Goal: Use online tool/utility: Utilize a website feature to perform a specific function

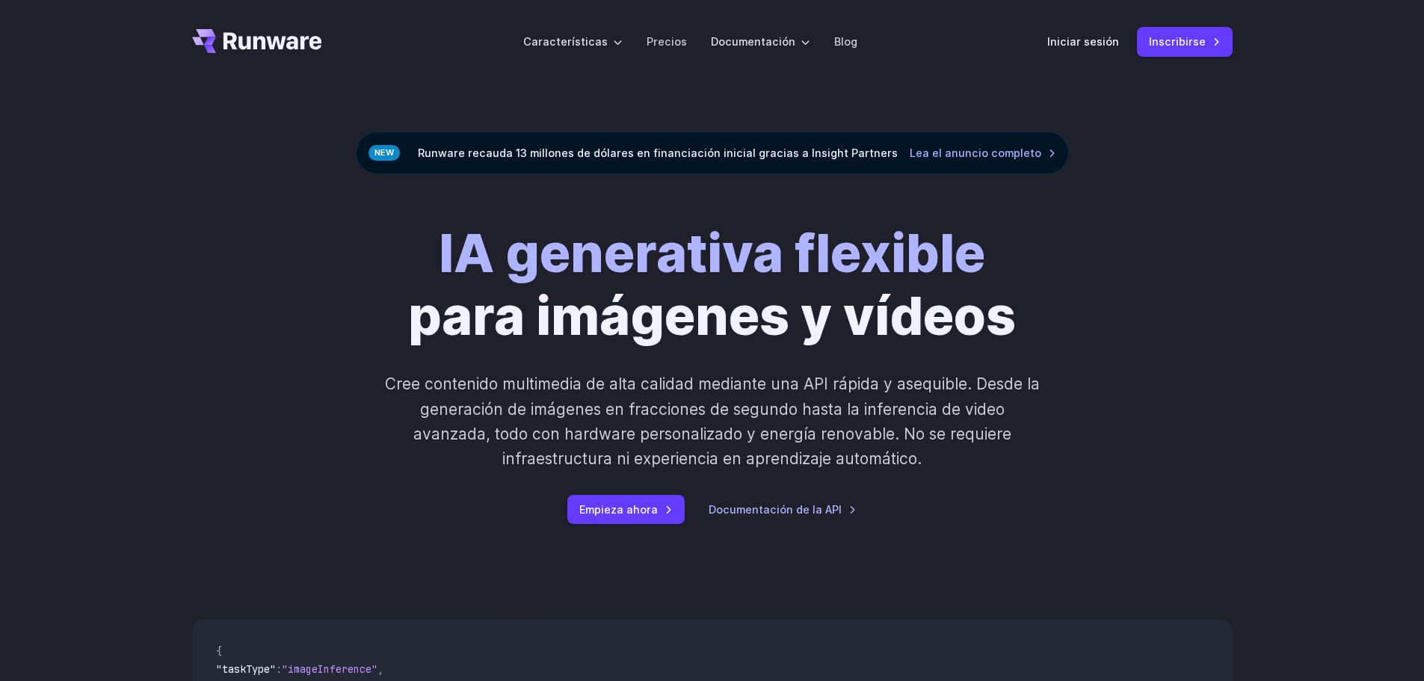
click at [1157, 184] on div "IA generativa flexible para imágenes y vídeos Cree contenido multimedia de alta…" at bounding box center [712, 373] width 1424 height 398
click at [1085, 40] on font "Iniciar sesión" at bounding box center [1083, 41] width 72 height 13
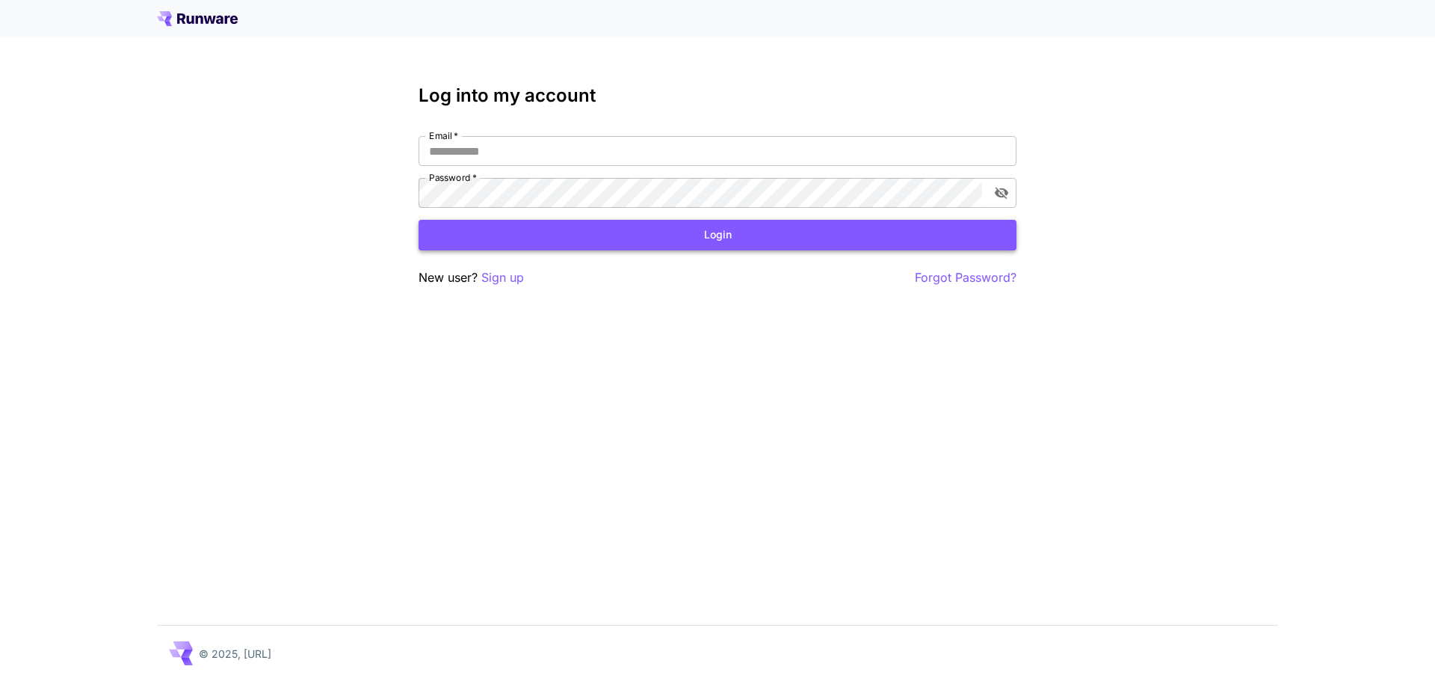
type input "**********"
click at [682, 229] on button "Login" at bounding box center [718, 235] width 598 height 31
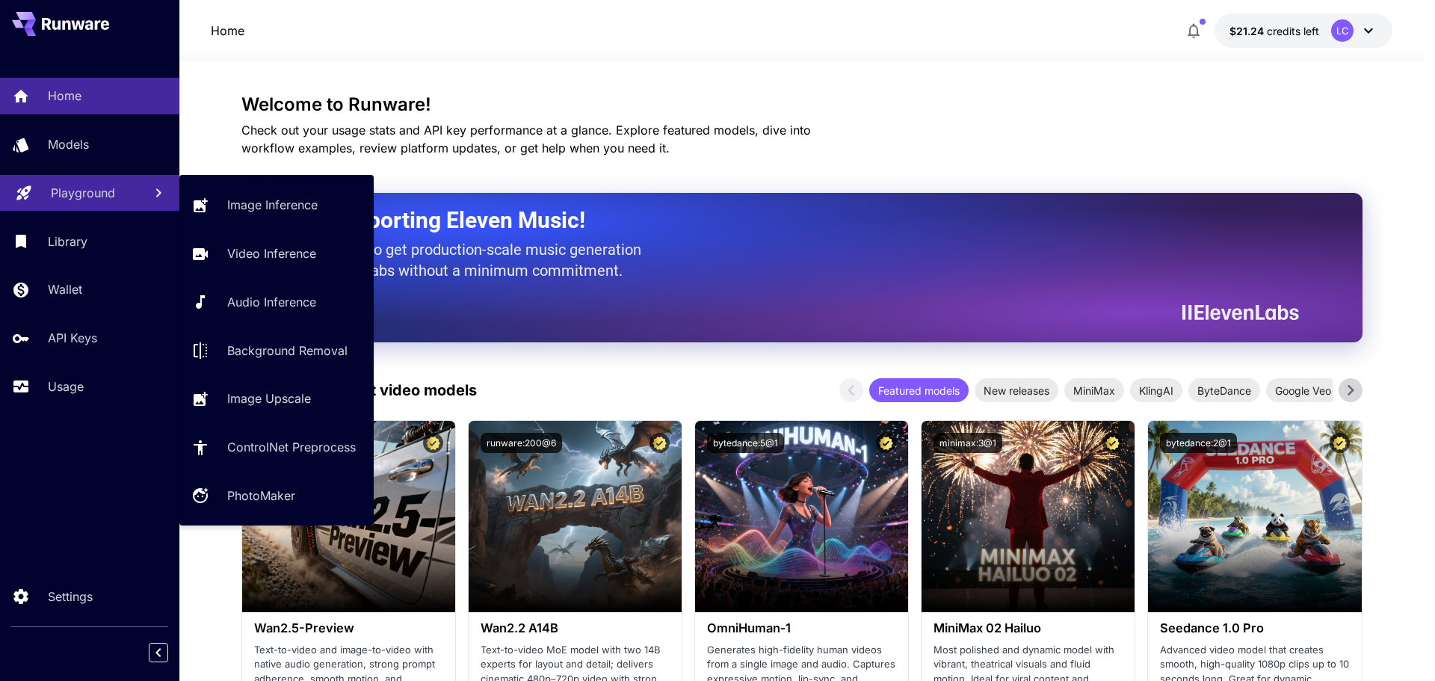
click at [104, 193] on p "Playground" at bounding box center [83, 193] width 64 height 18
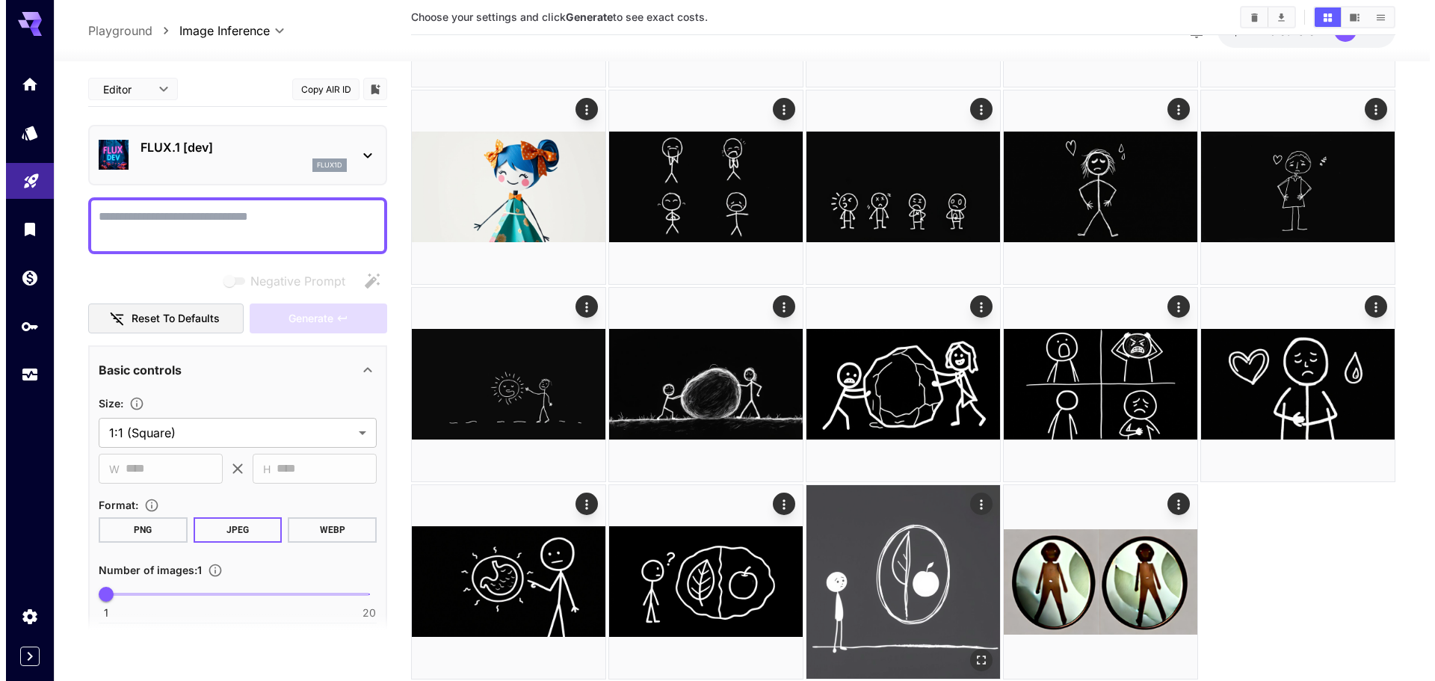
scroll to position [271, 0]
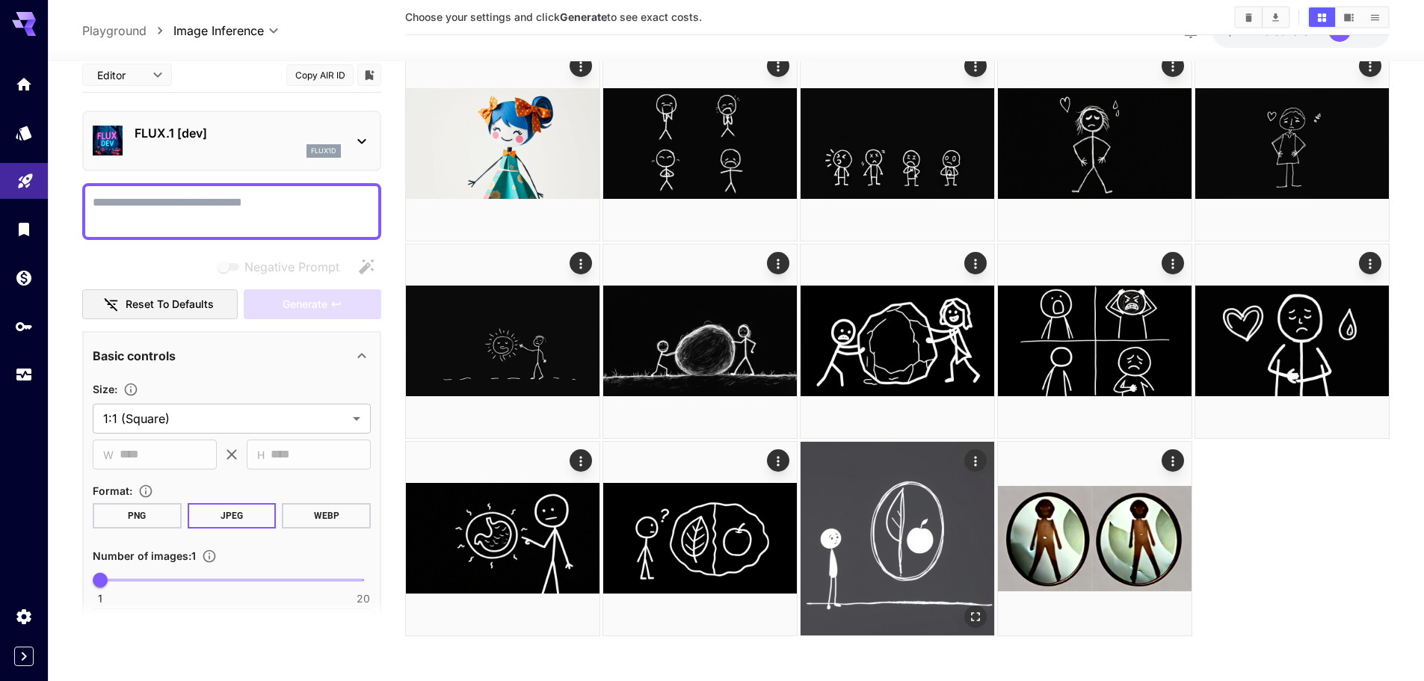
click at [916, 523] on img at bounding box center [898, 539] width 194 height 194
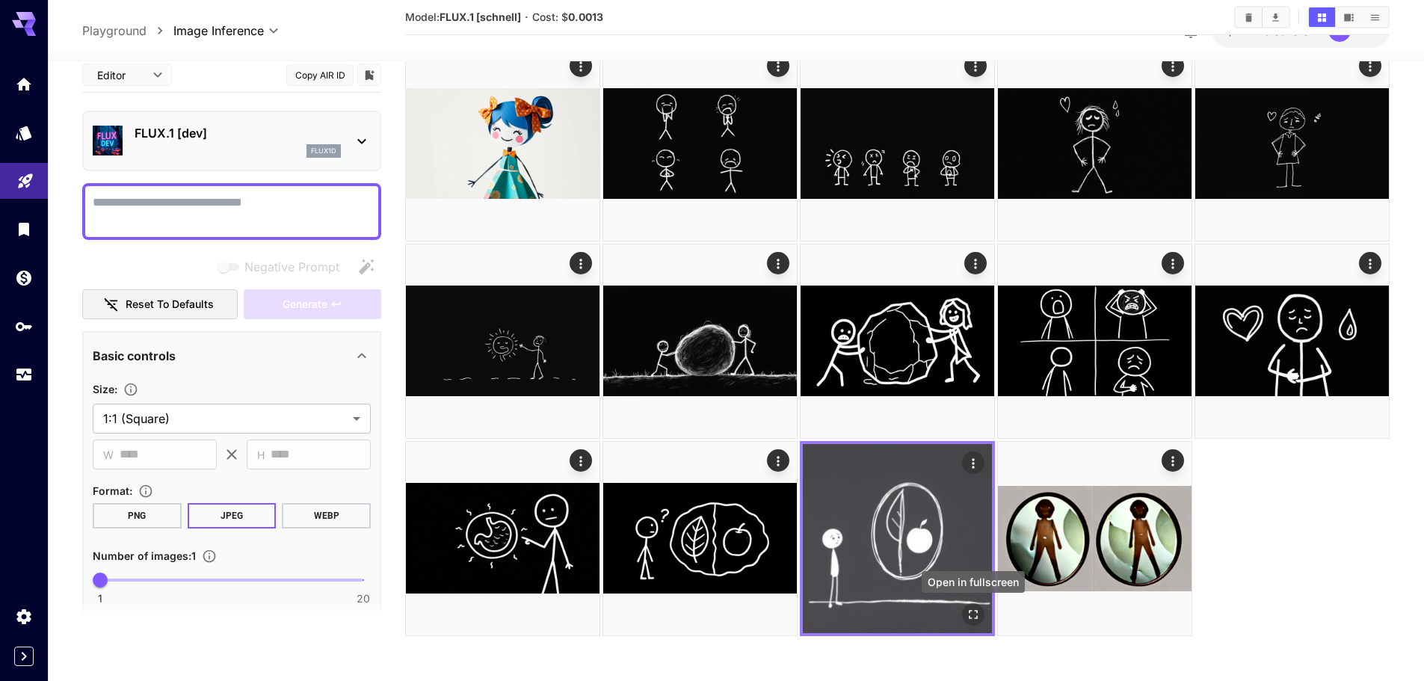
click at [974, 609] on icon "Open in fullscreen" at bounding box center [973, 614] width 15 height 15
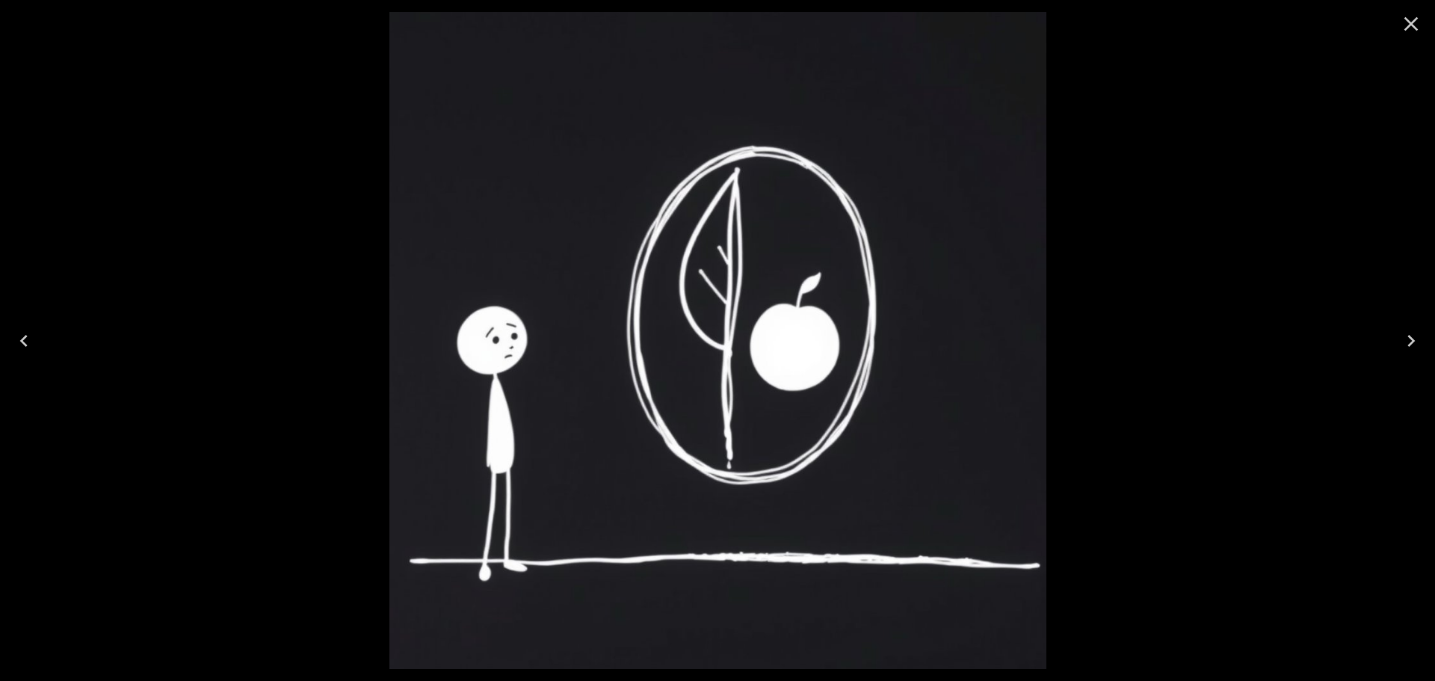
click at [1418, 21] on icon "Close" at bounding box center [1411, 24] width 24 height 24
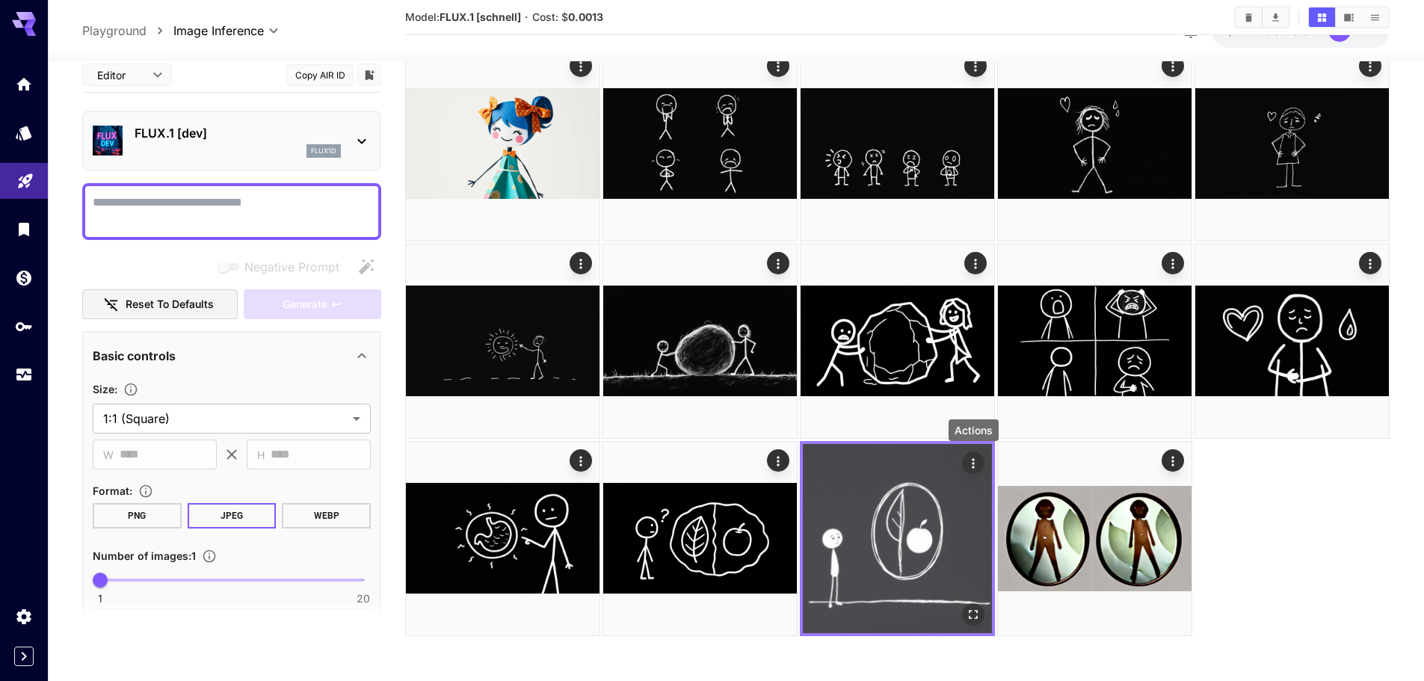
click at [973, 460] on icon "Actions" at bounding box center [973, 463] width 2 height 10
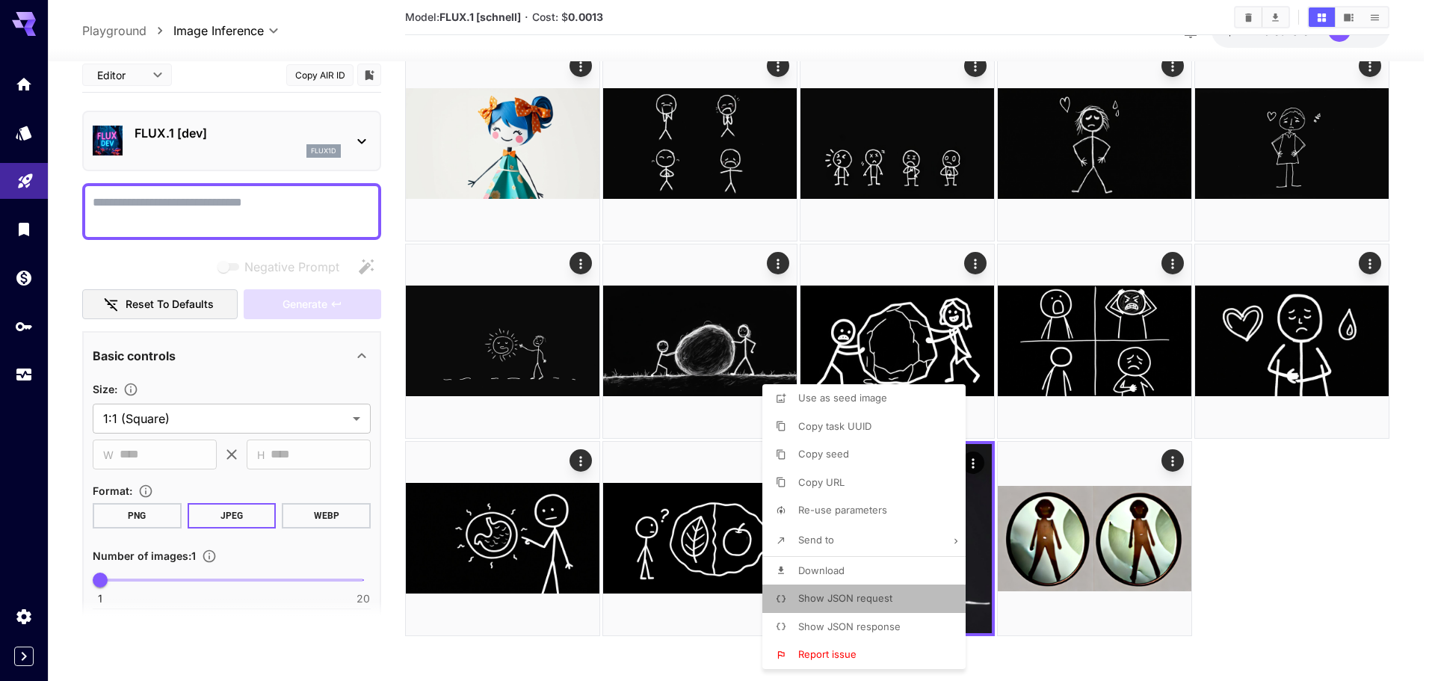
click at [863, 596] on span "Show JSON request" at bounding box center [845, 598] width 94 height 12
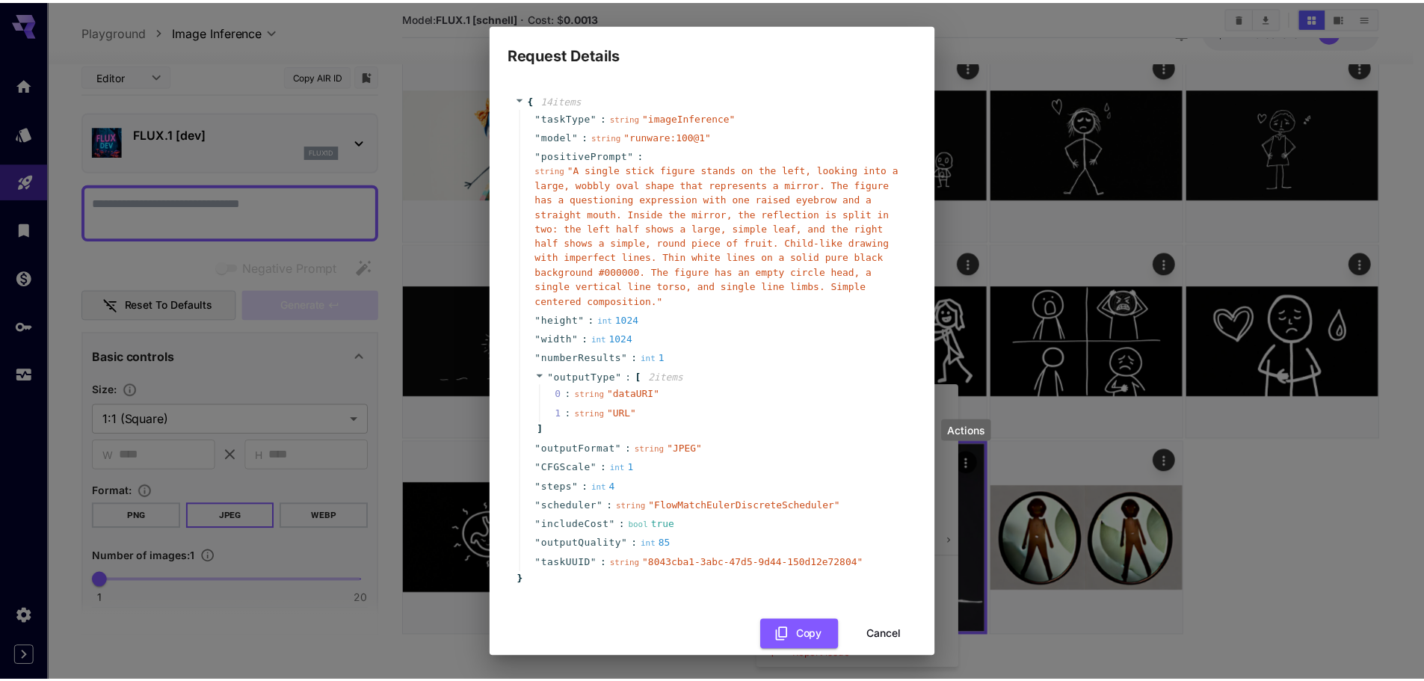
scroll to position [6, 0]
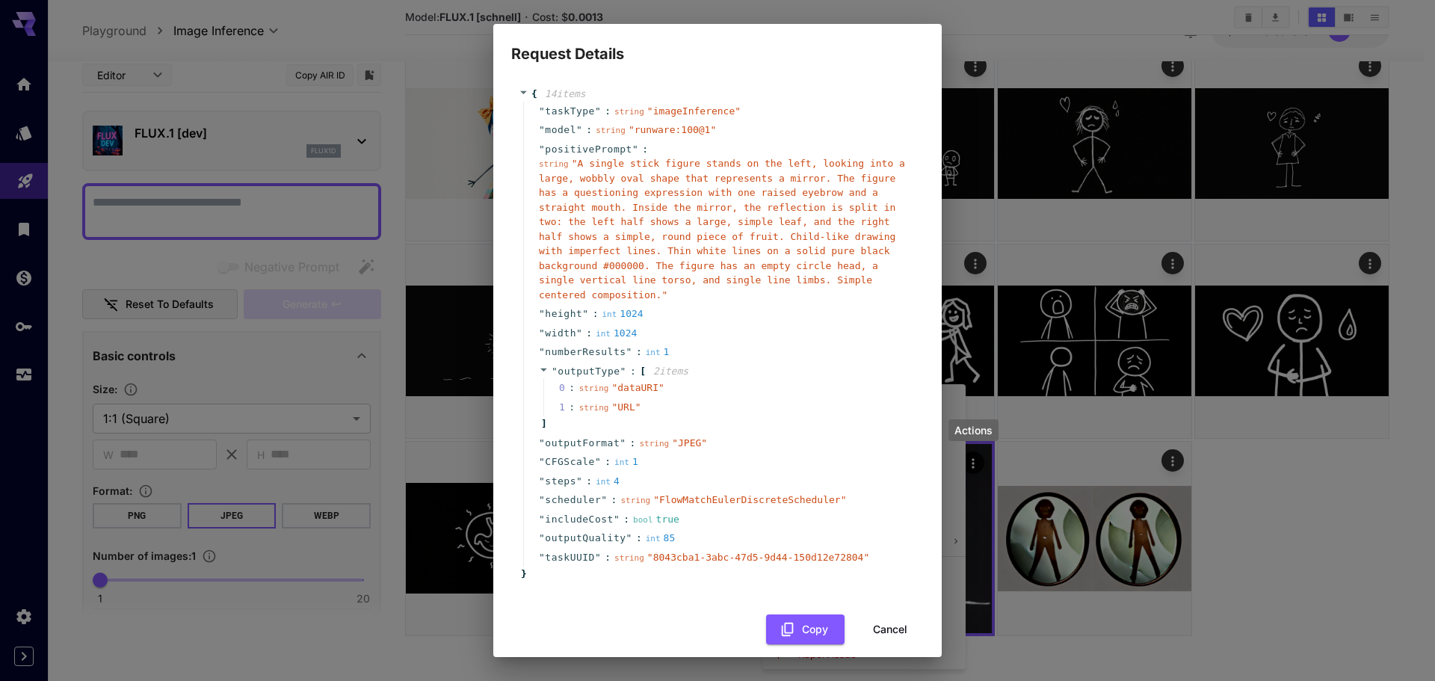
click at [876, 614] on button "Cancel" at bounding box center [890, 629] width 67 height 31
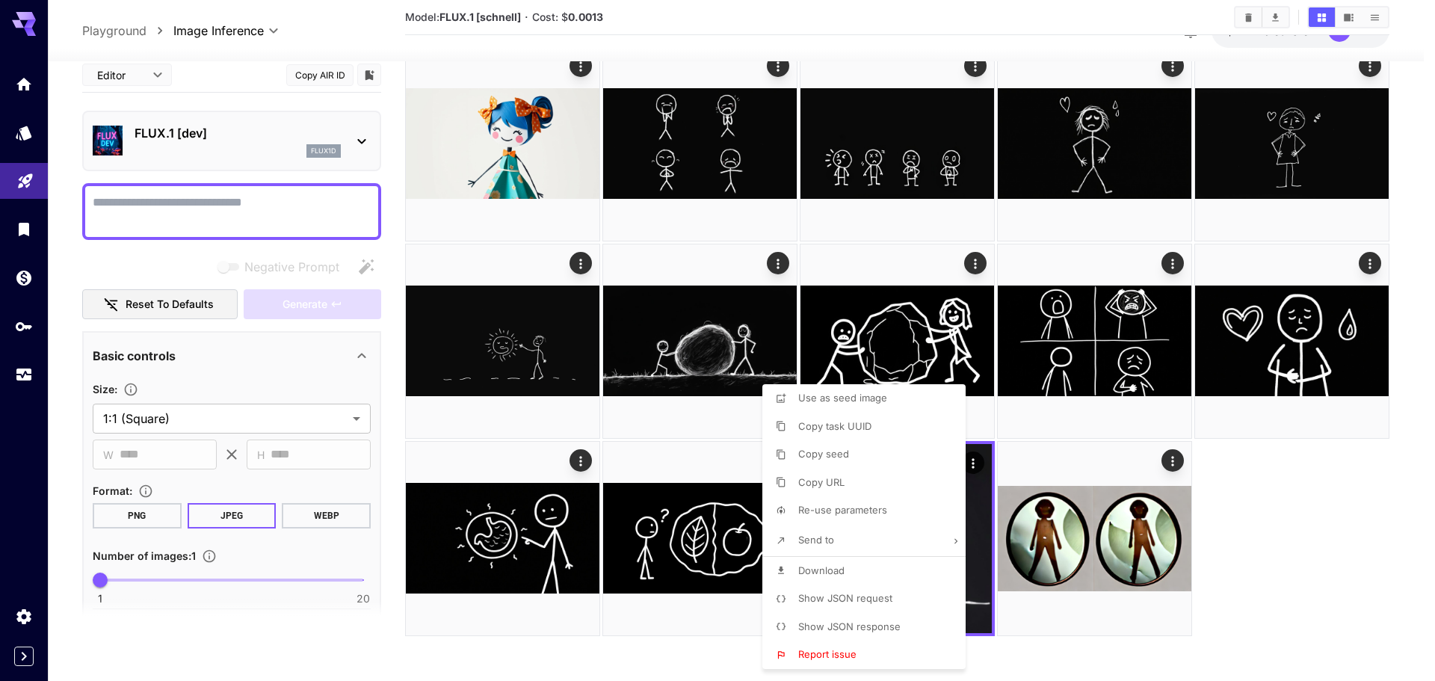
click at [510, 147] on div at bounding box center [717, 340] width 1435 height 681
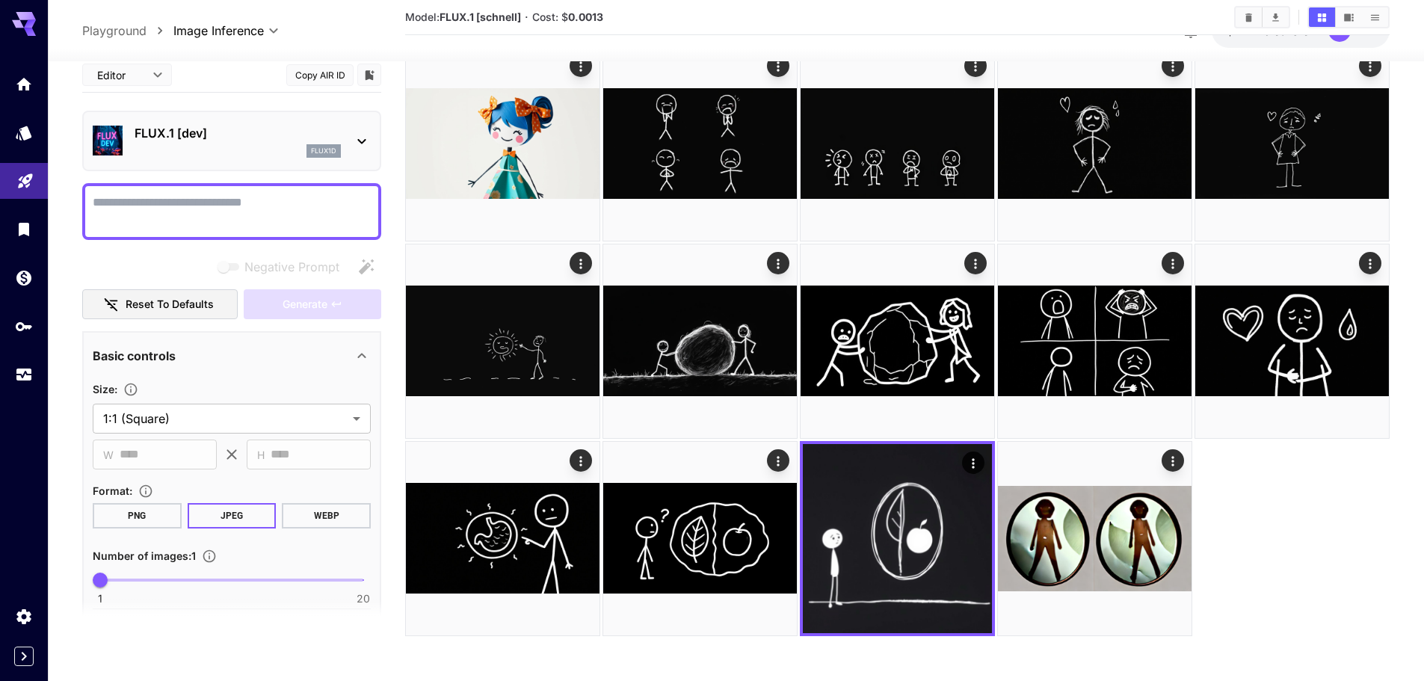
click at [510, 147] on img at bounding box center [503, 144] width 194 height 194
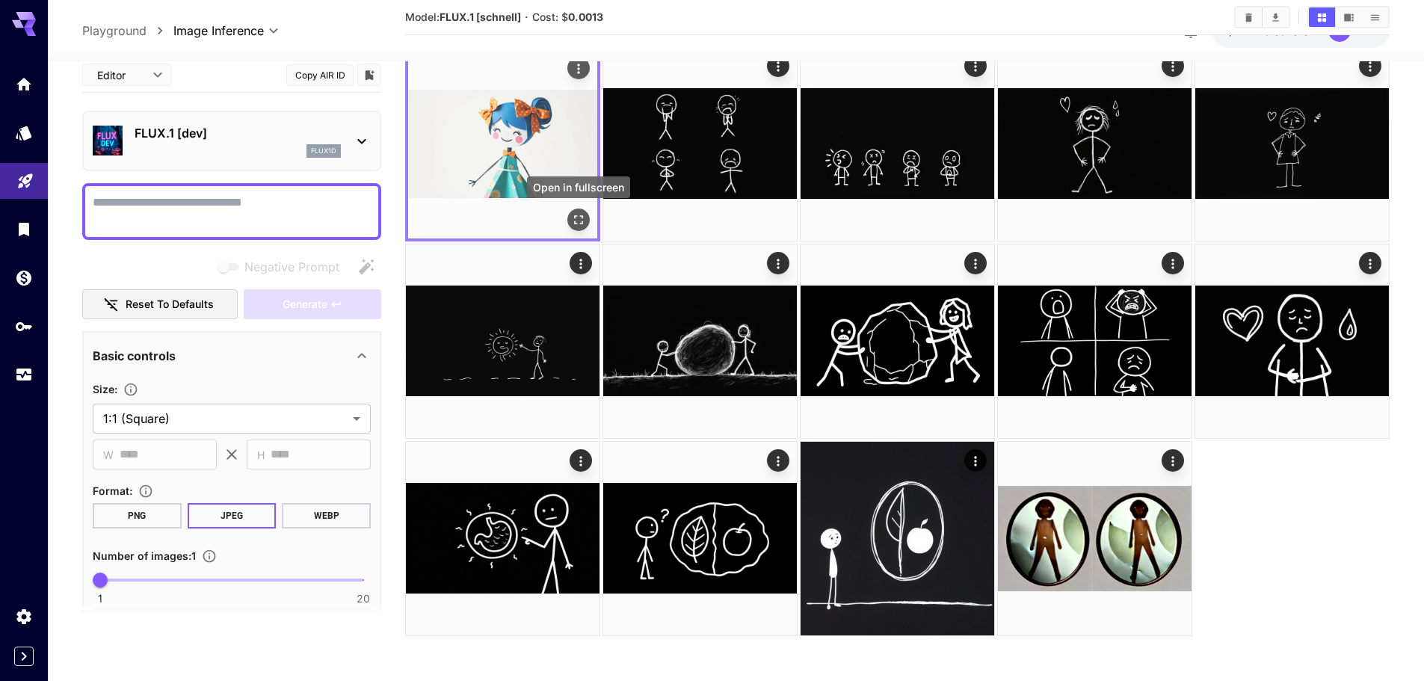
click at [579, 221] on icon "Open in fullscreen" at bounding box center [578, 219] width 15 height 15
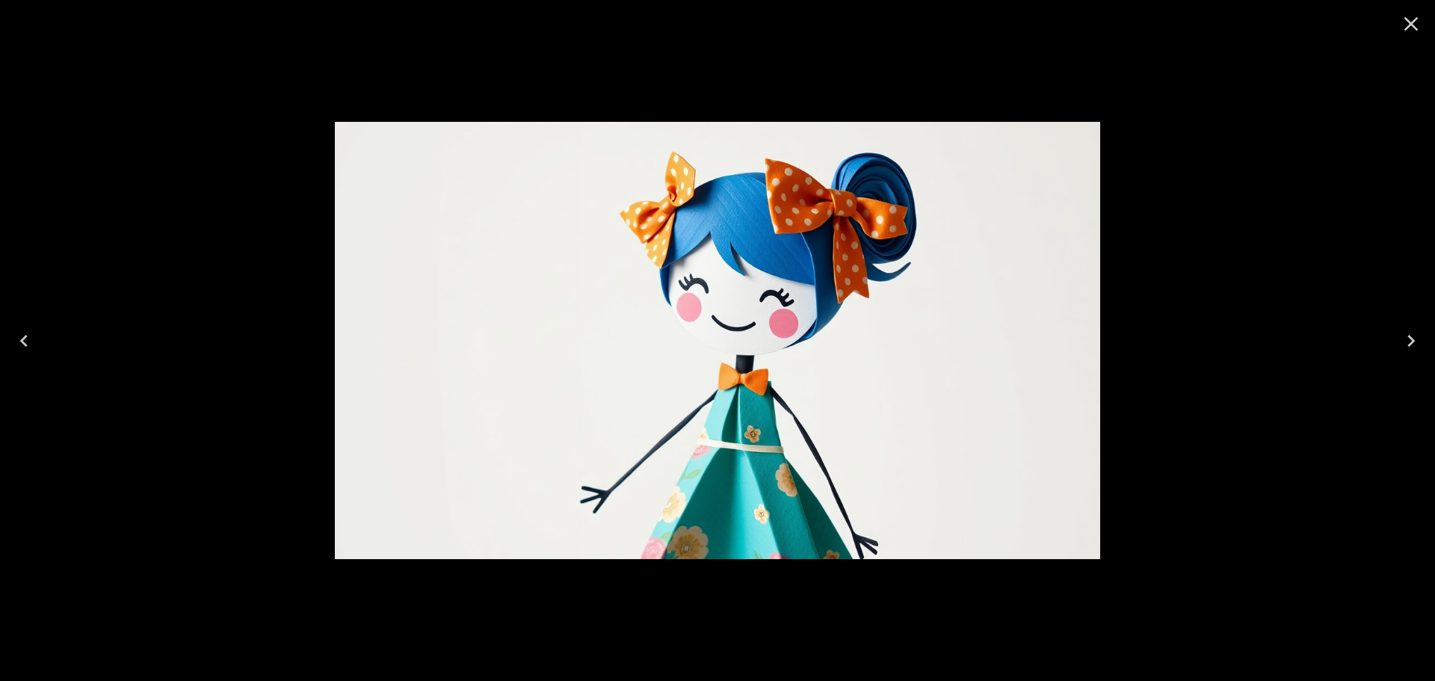
click at [1404, 24] on icon "Close" at bounding box center [1411, 24] width 24 height 24
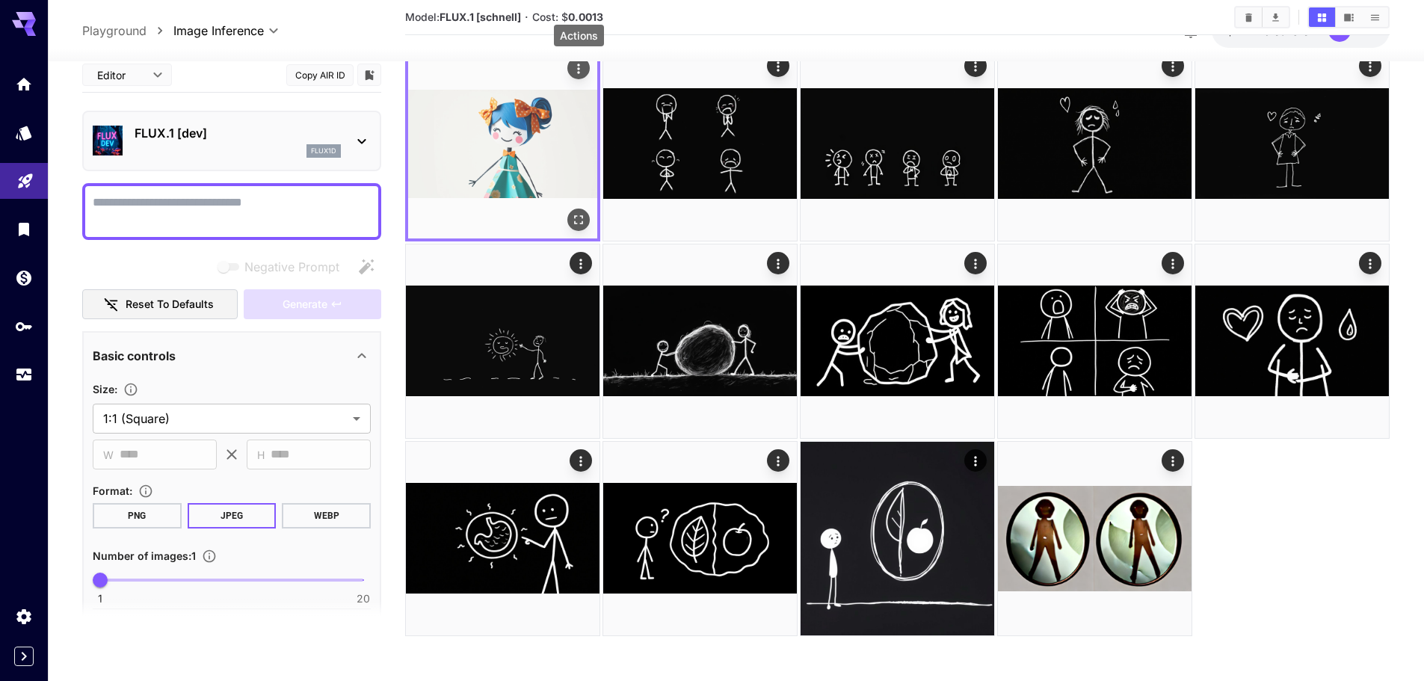
click at [574, 69] on icon "Actions" at bounding box center [578, 68] width 15 height 15
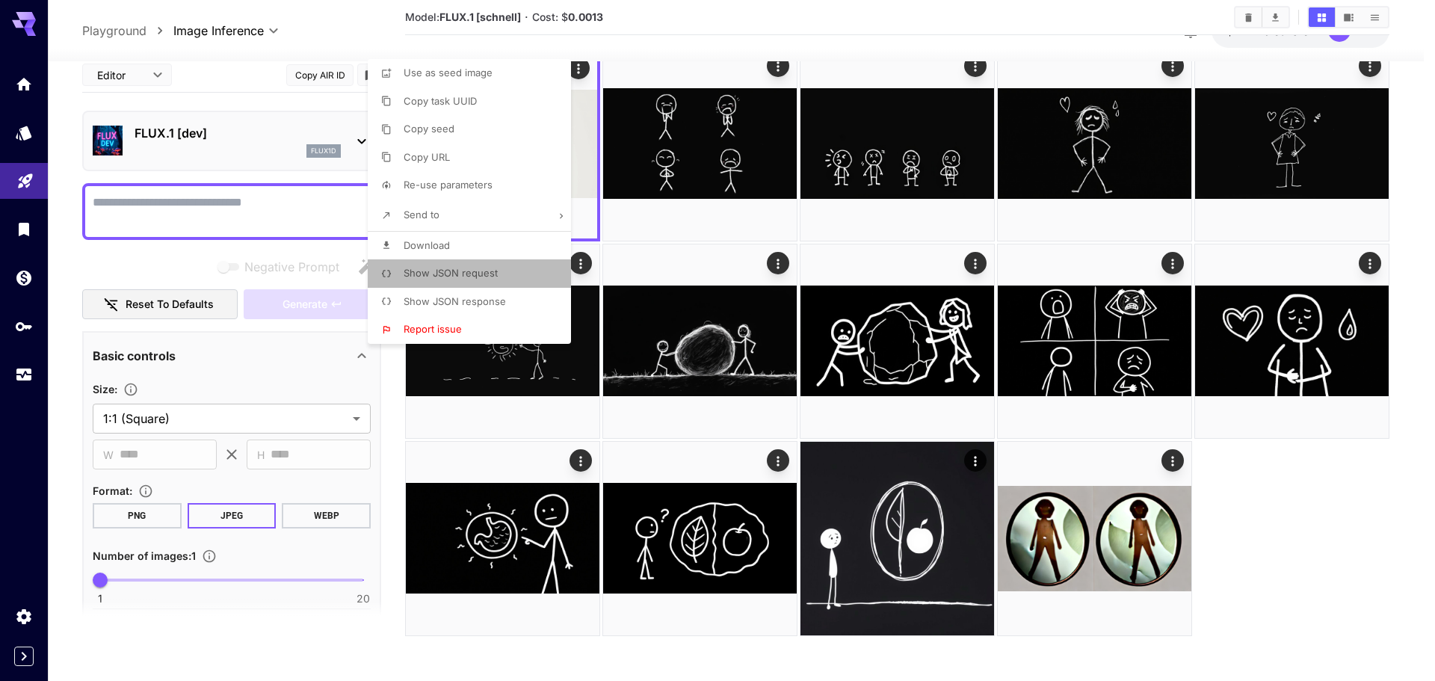
click at [498, 274] on li "Show JSON request" at bounding box center [474, 273] width 212 height 28
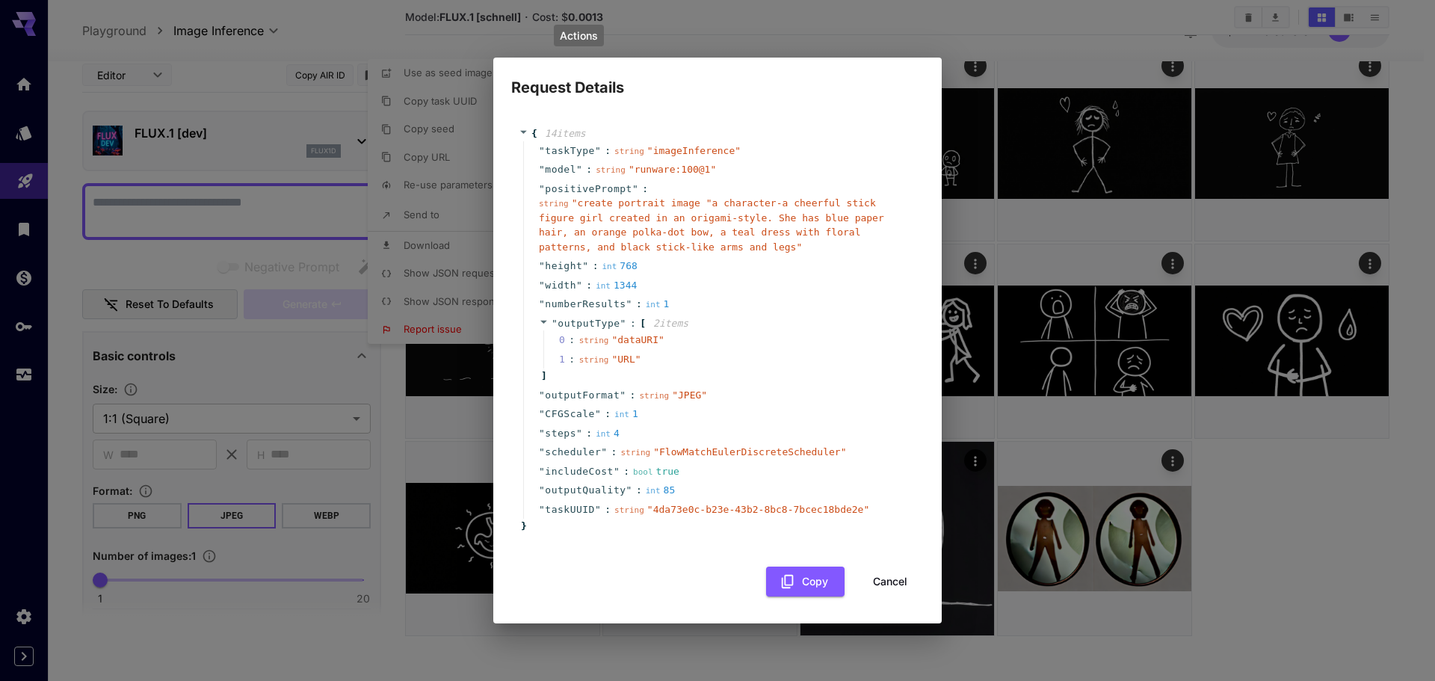
click at [1349, 560] on div "Request Details { 14 item s " taskType " : string " imageInference " " model " …" at bounding box center [717, 340] width 1435 height 681
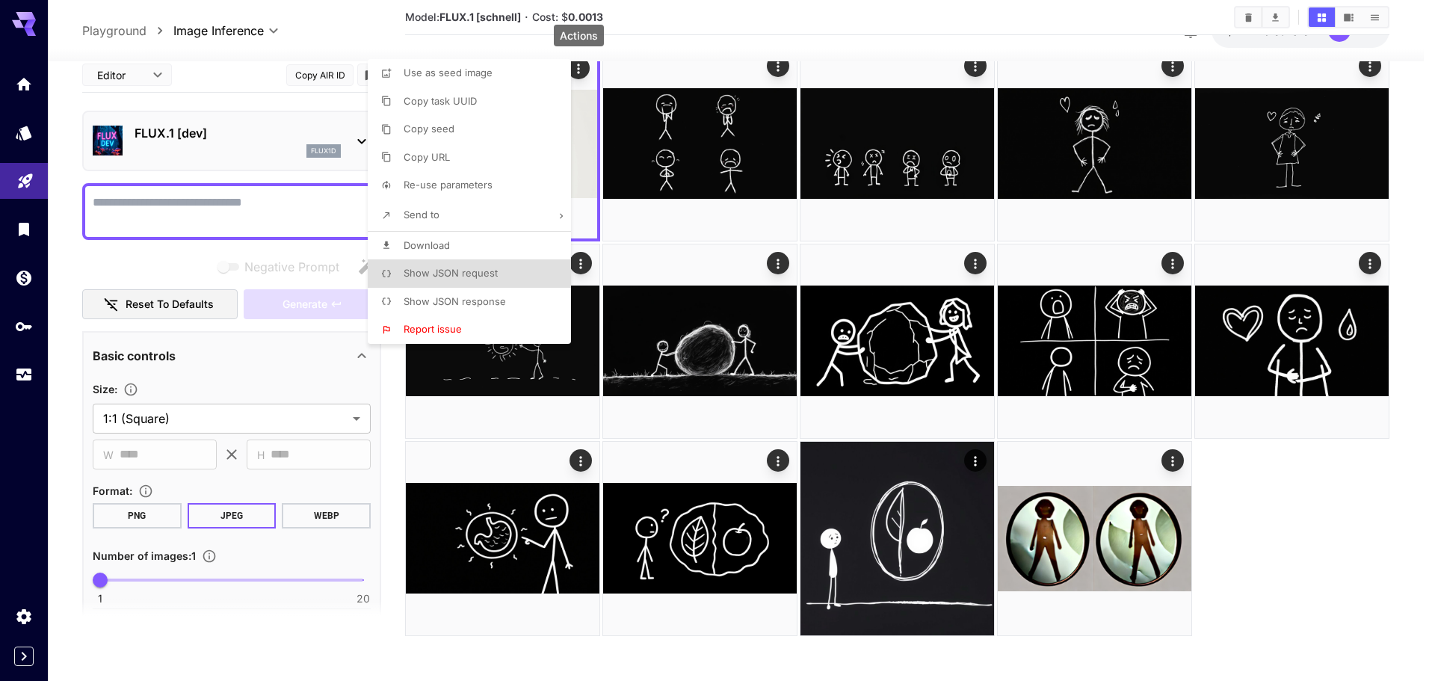
click at [699, 40] on div at bounding box center [717, 340] width 1435 height 681
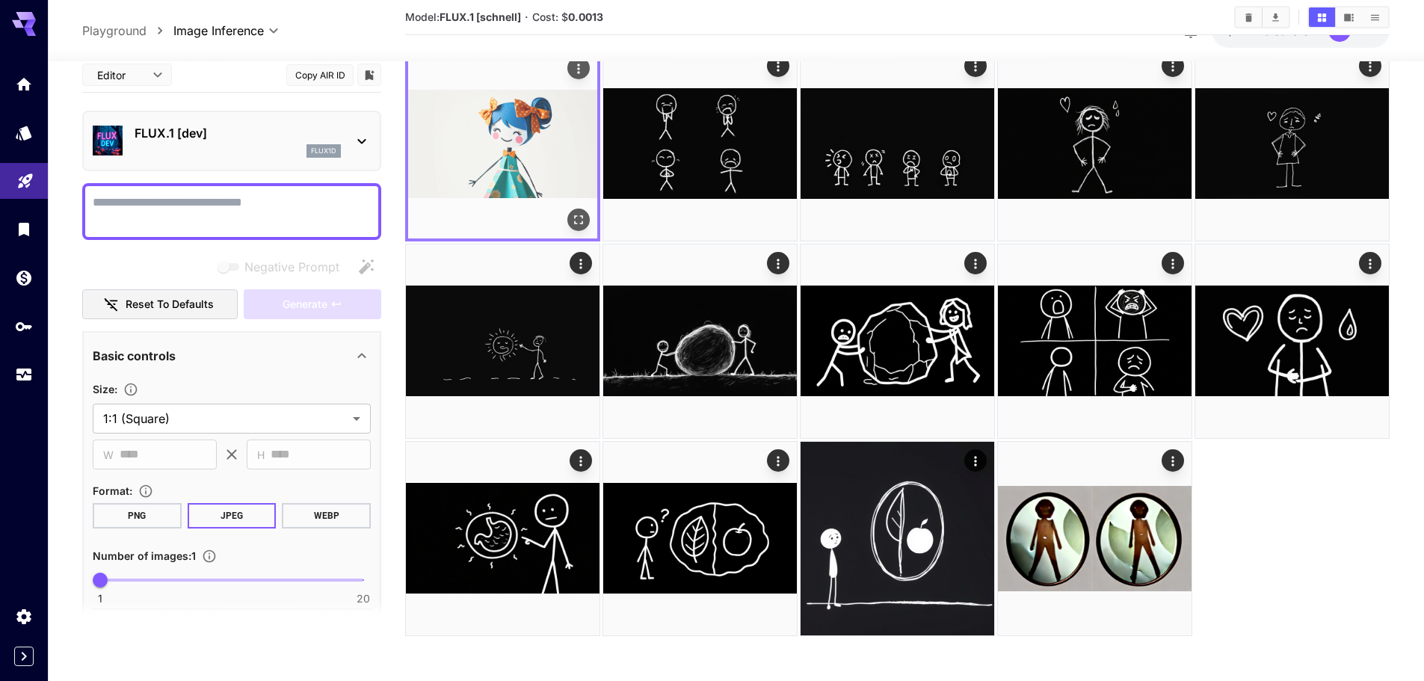
click at [566, 164] on img at bounding box center [502, 143] width 189 height 189
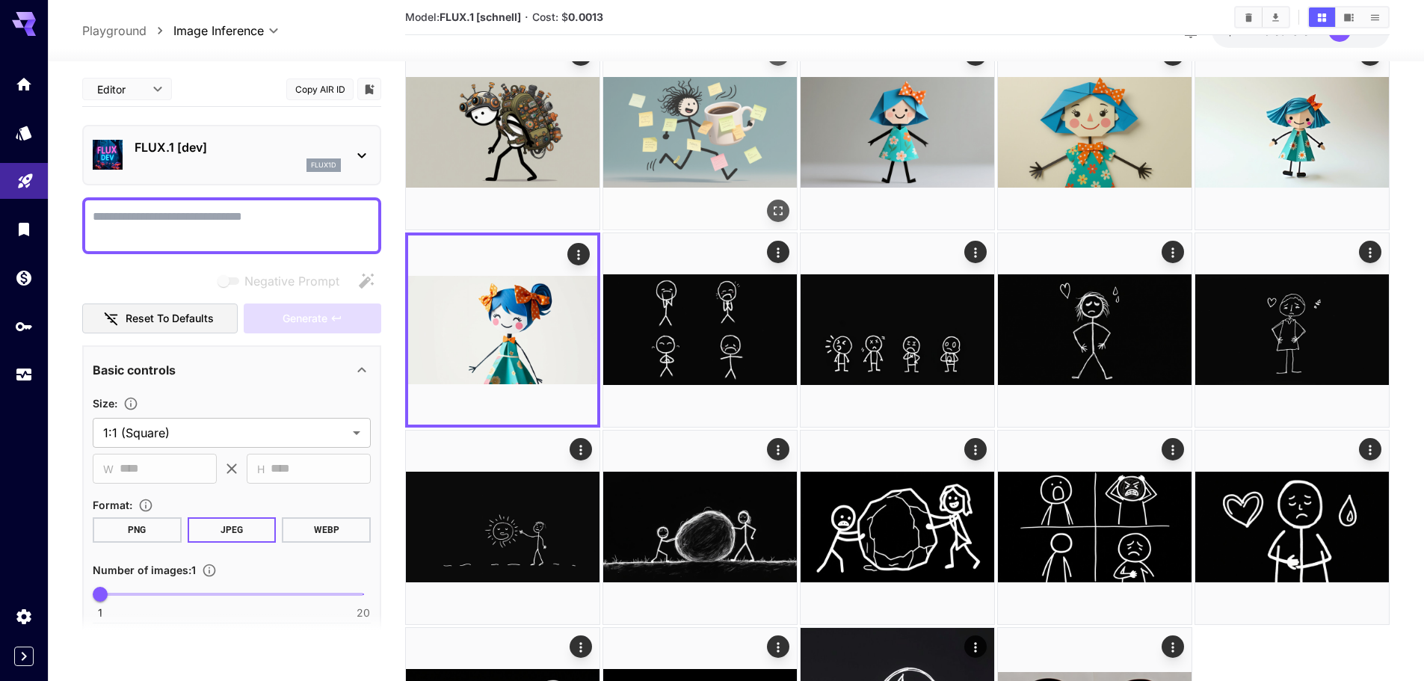
scroll to position [0, 0]
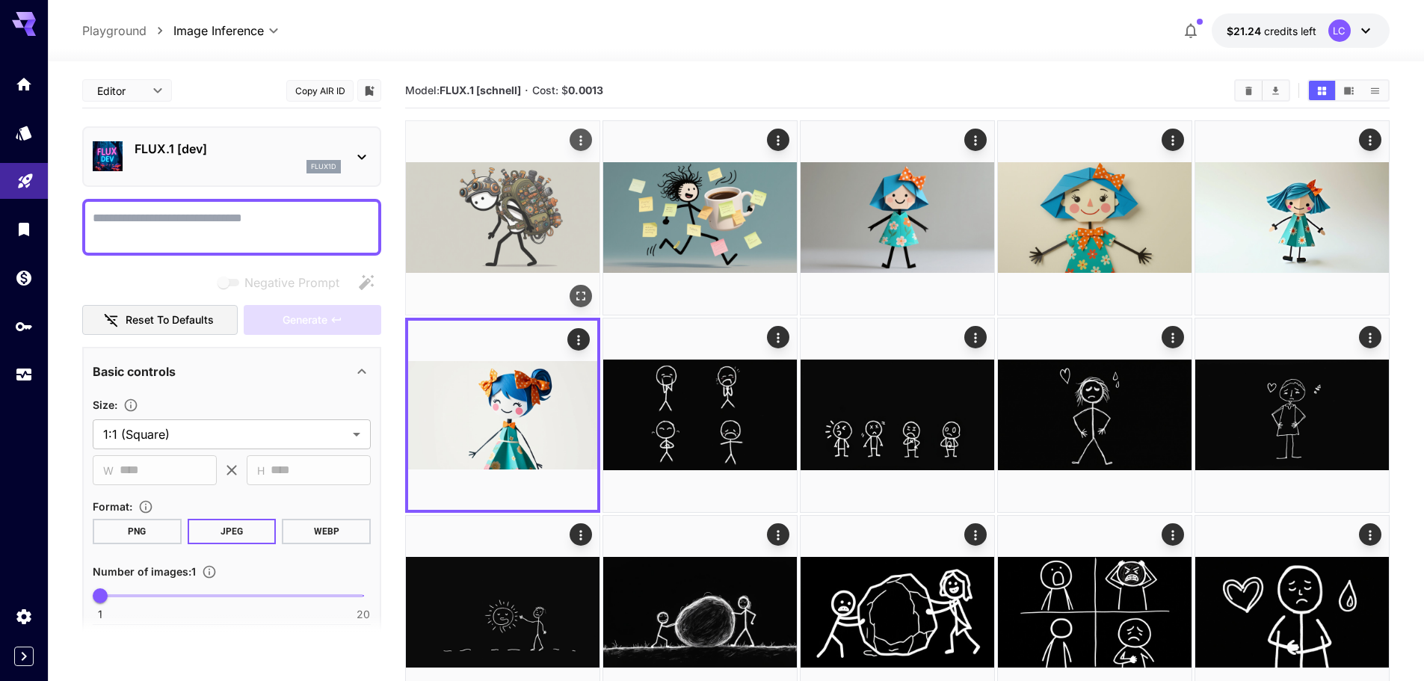
click at [529, 209] on img at bounding box center [503, 218] width 194 height 194
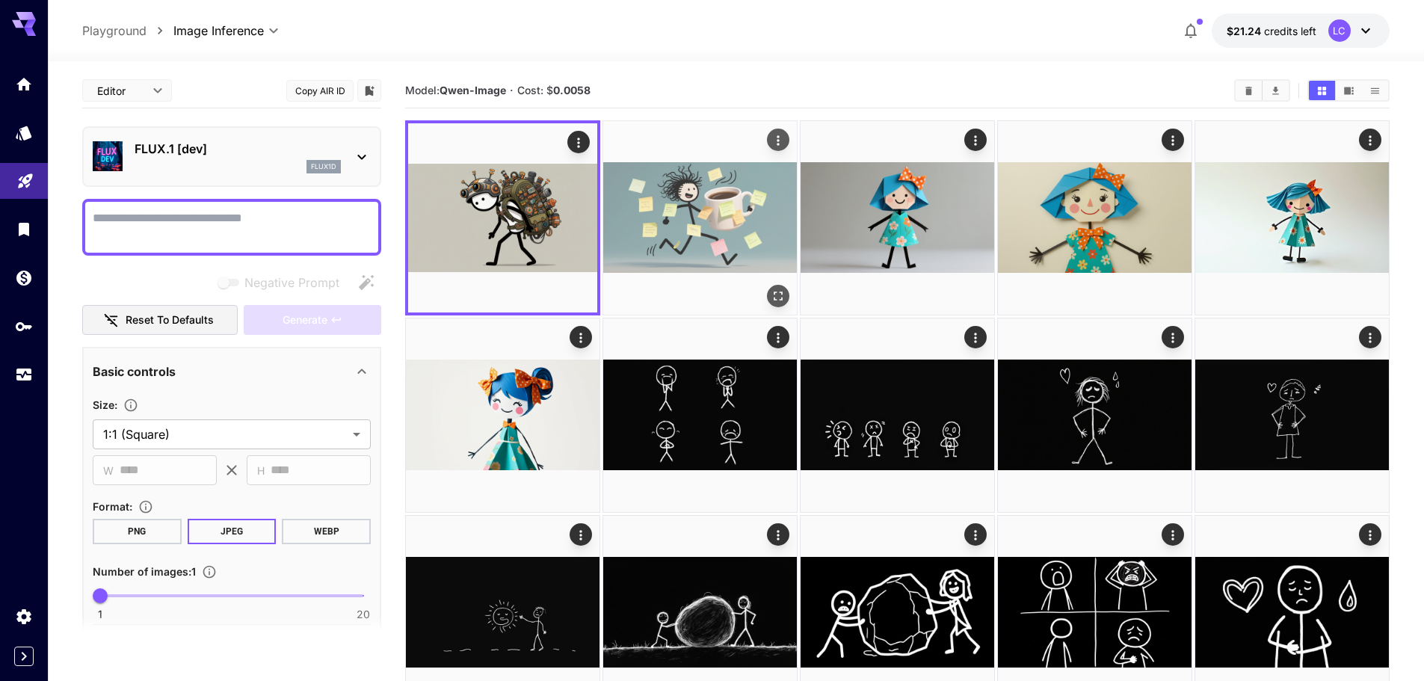
click at [718, 211] on img at bounding box center [700, 218] width 194 height 194
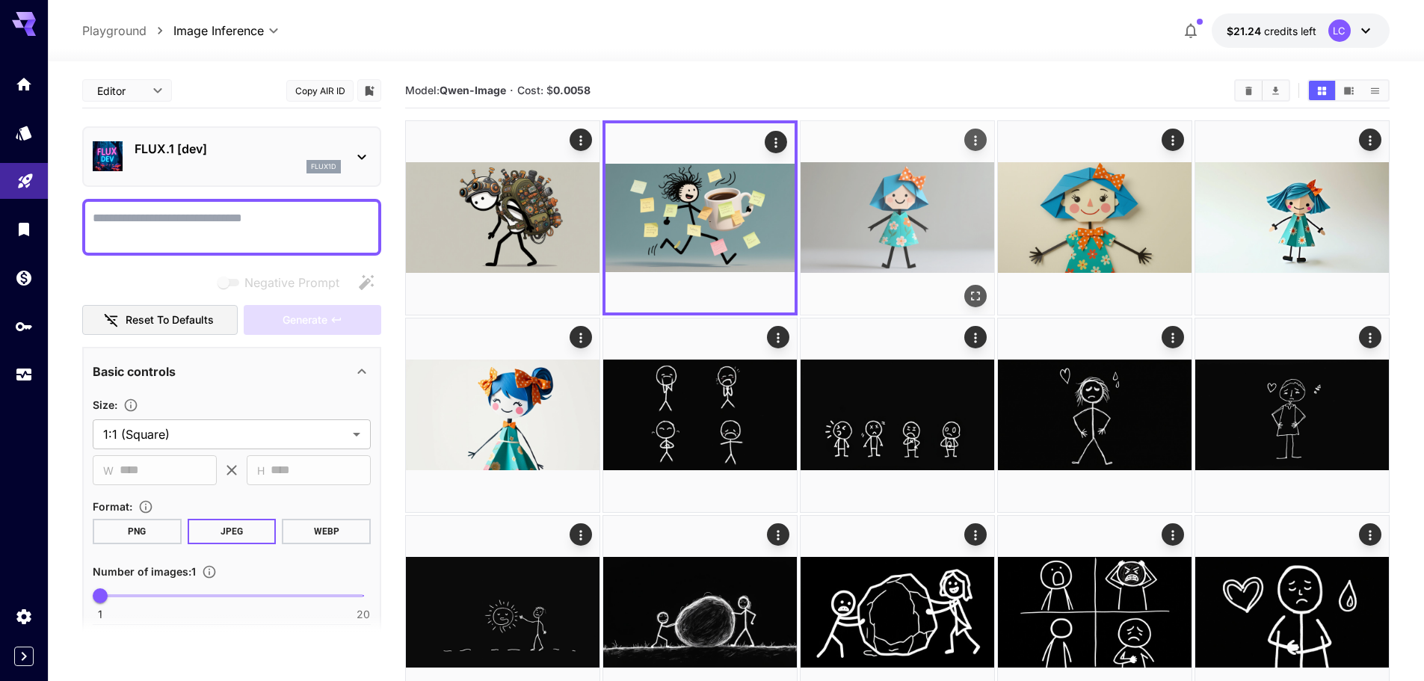
click at [878, 214] on img at bounding box center [898, 218] width 194 height 194
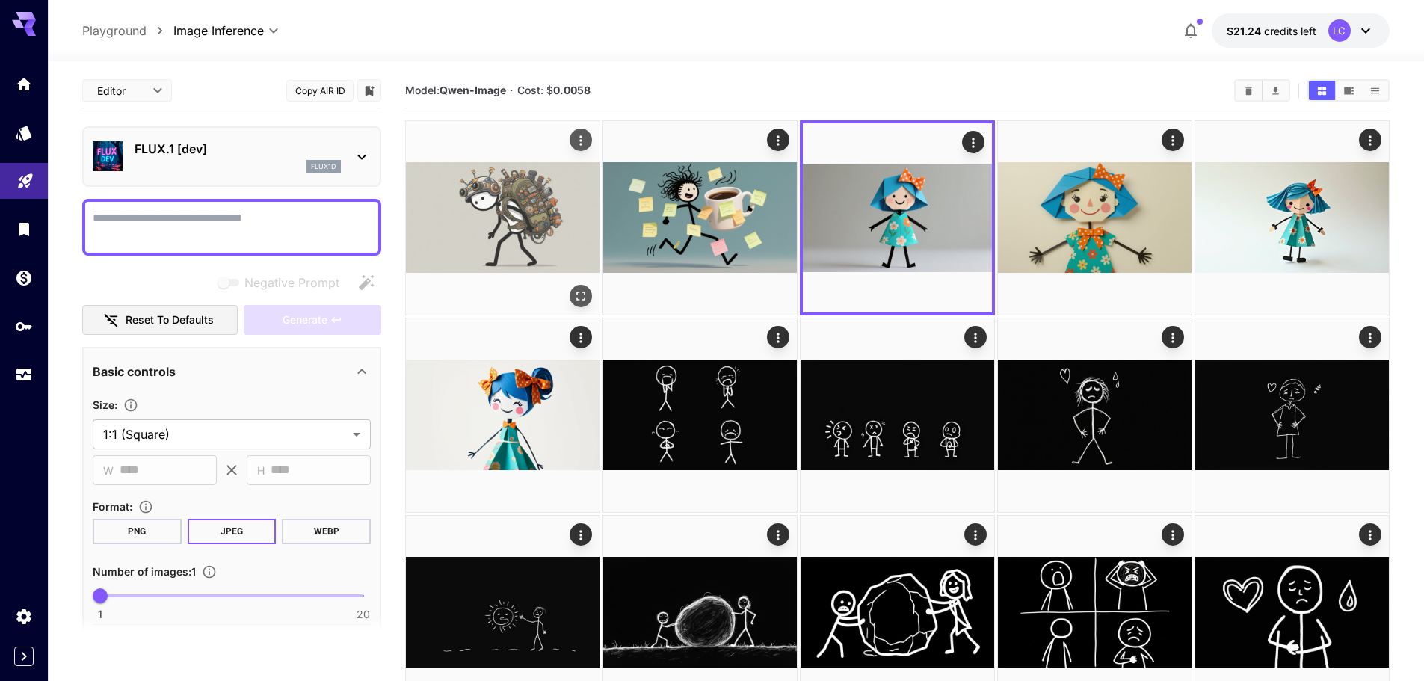
click at [509, 198] on img at bounding box center [503, 218] width 194 height 194
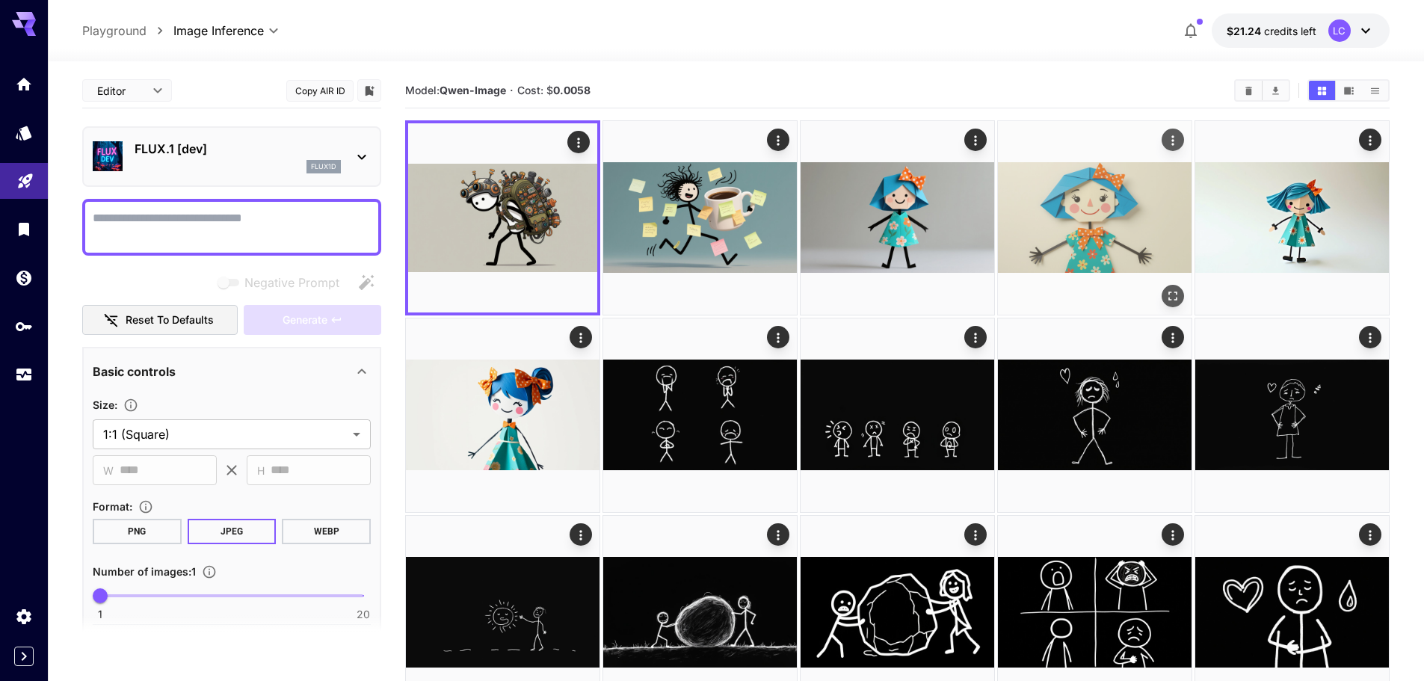
click at [1065, 216] on img at bounding box center [1095, 218] width 194 height 194
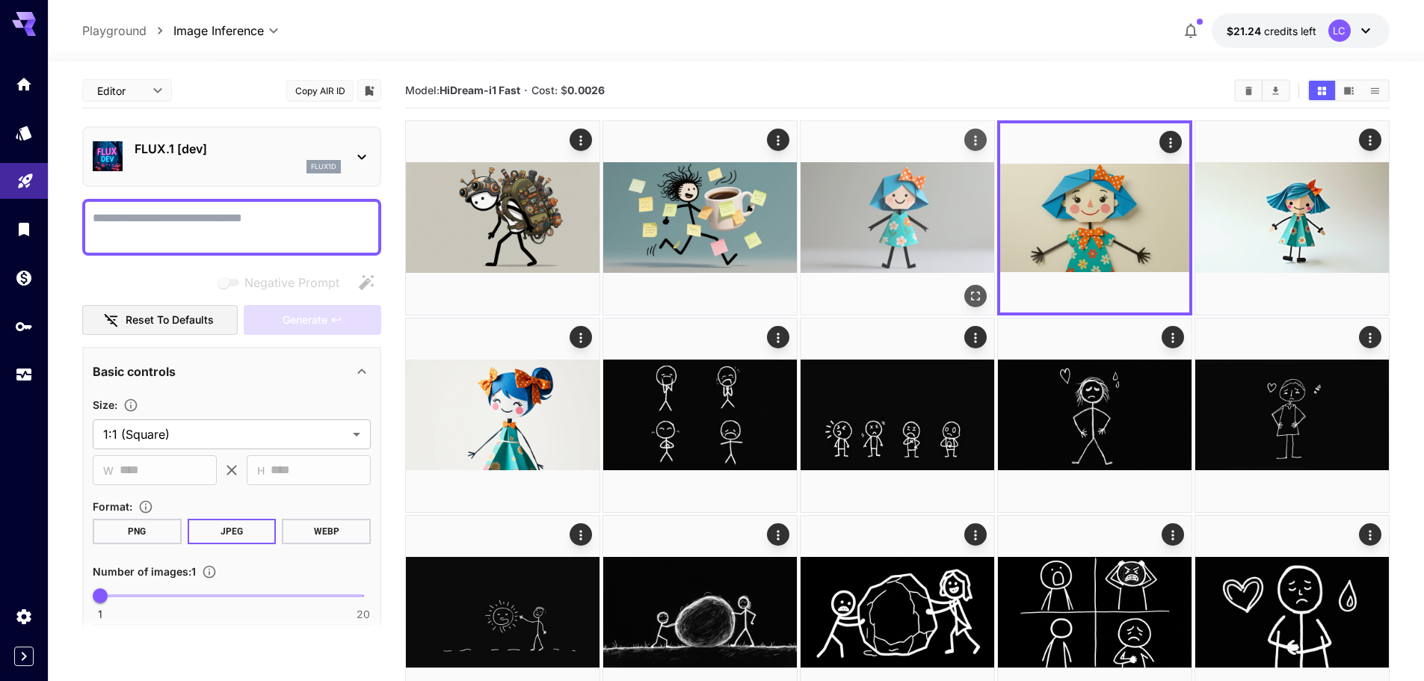
click at [959, 202] on img at bounding box center [898, 218] width 194 height 194
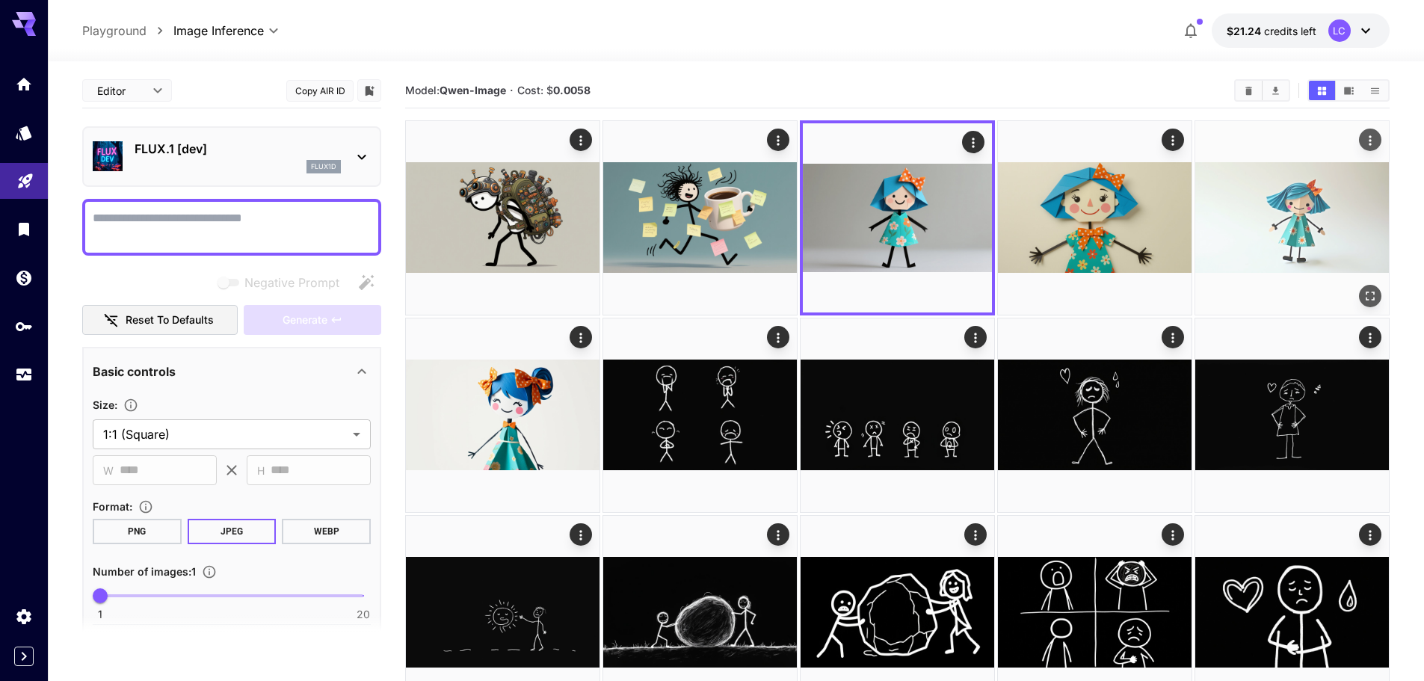
click at [1286, 209] on img at bounding box center [1292, 218] width 194 height 194
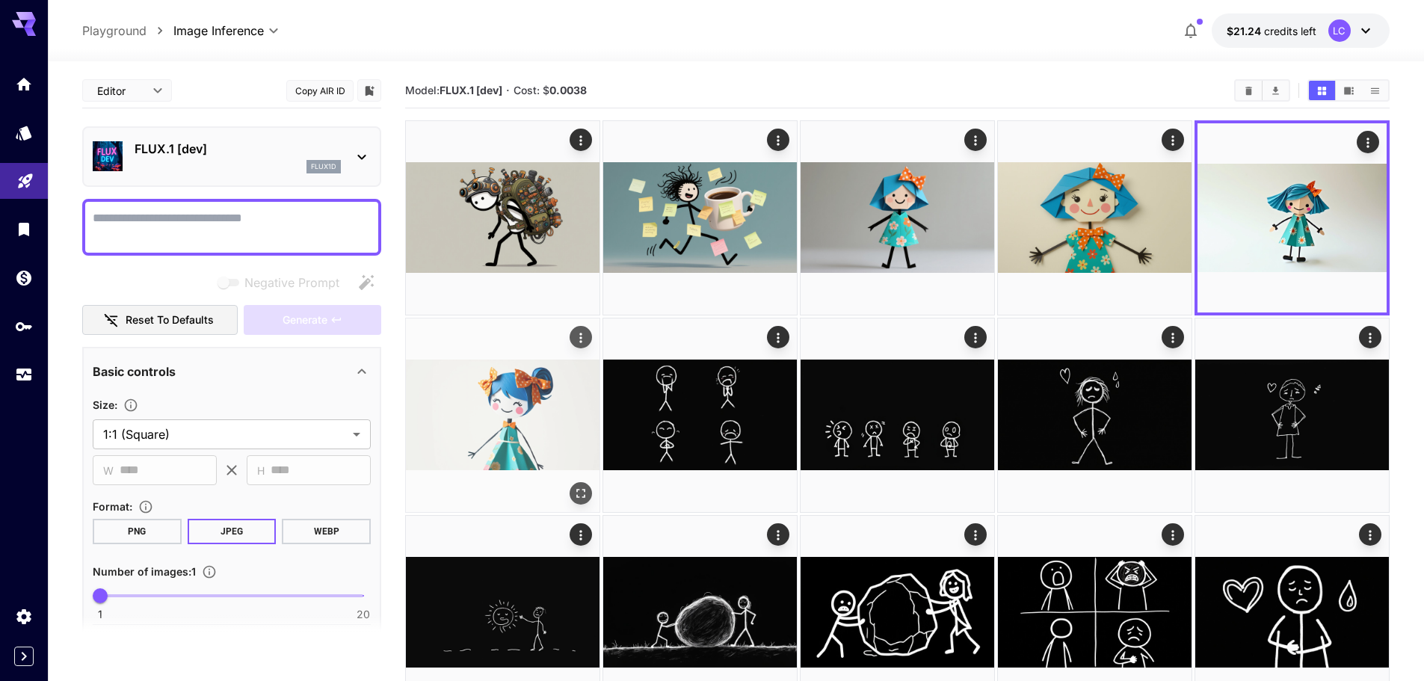
click at [496, 413] on img at bounding box center [503, 415] width 194 height 194
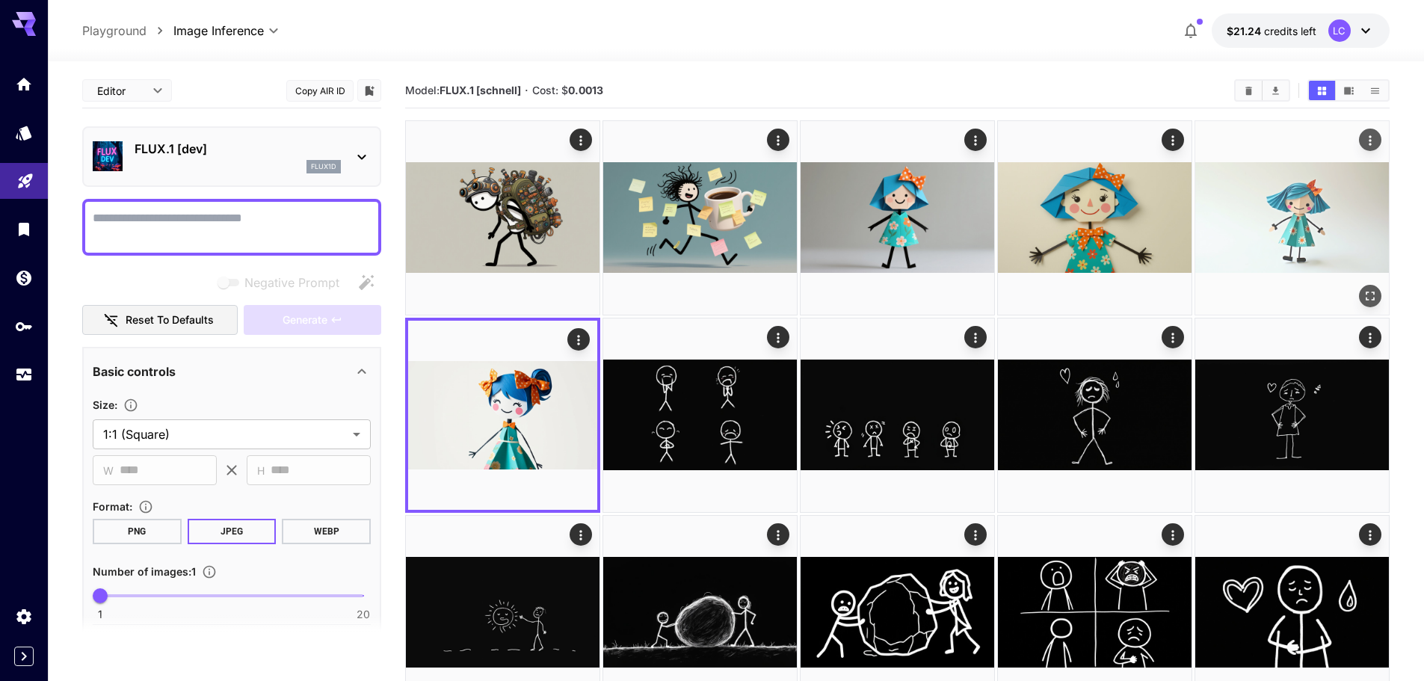
click at [1317, 220] on img at bounding box center [1292, 218] width 194 height 194
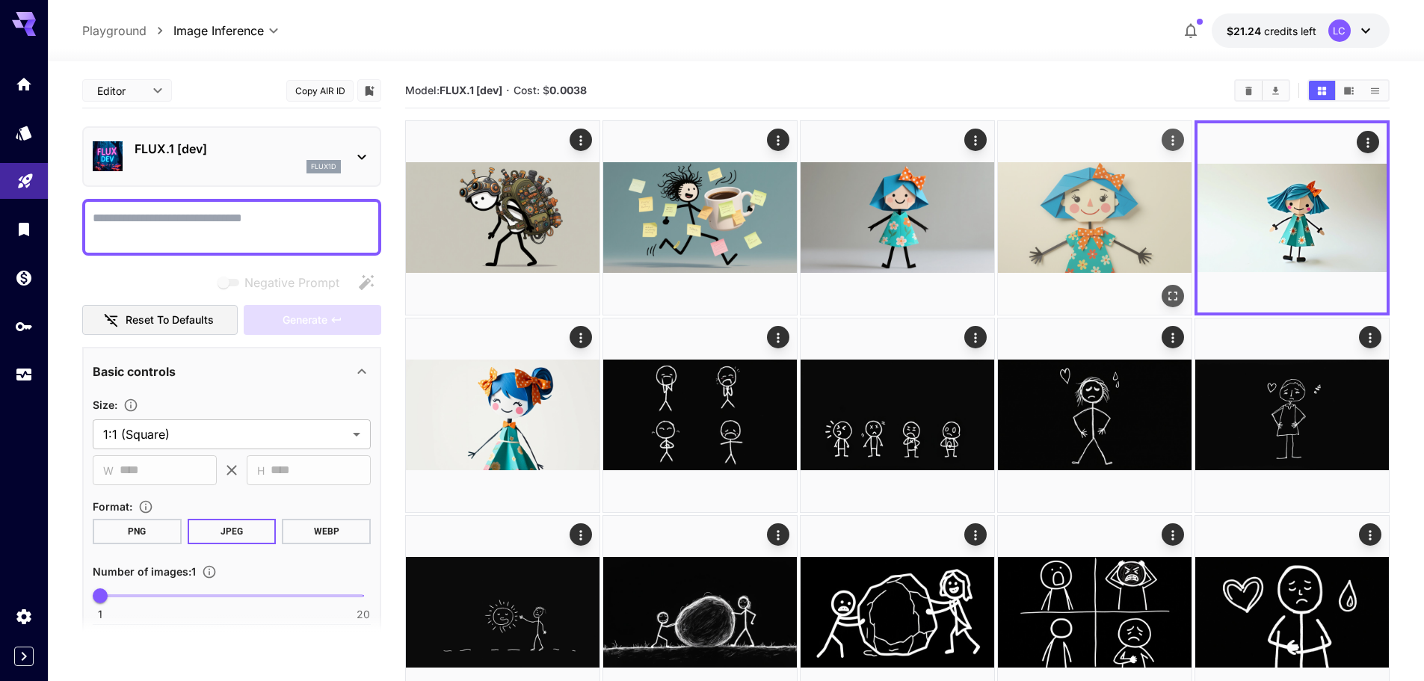
click at [1094, 229] on img at bounding box center [1095, 218] width 194 height 194
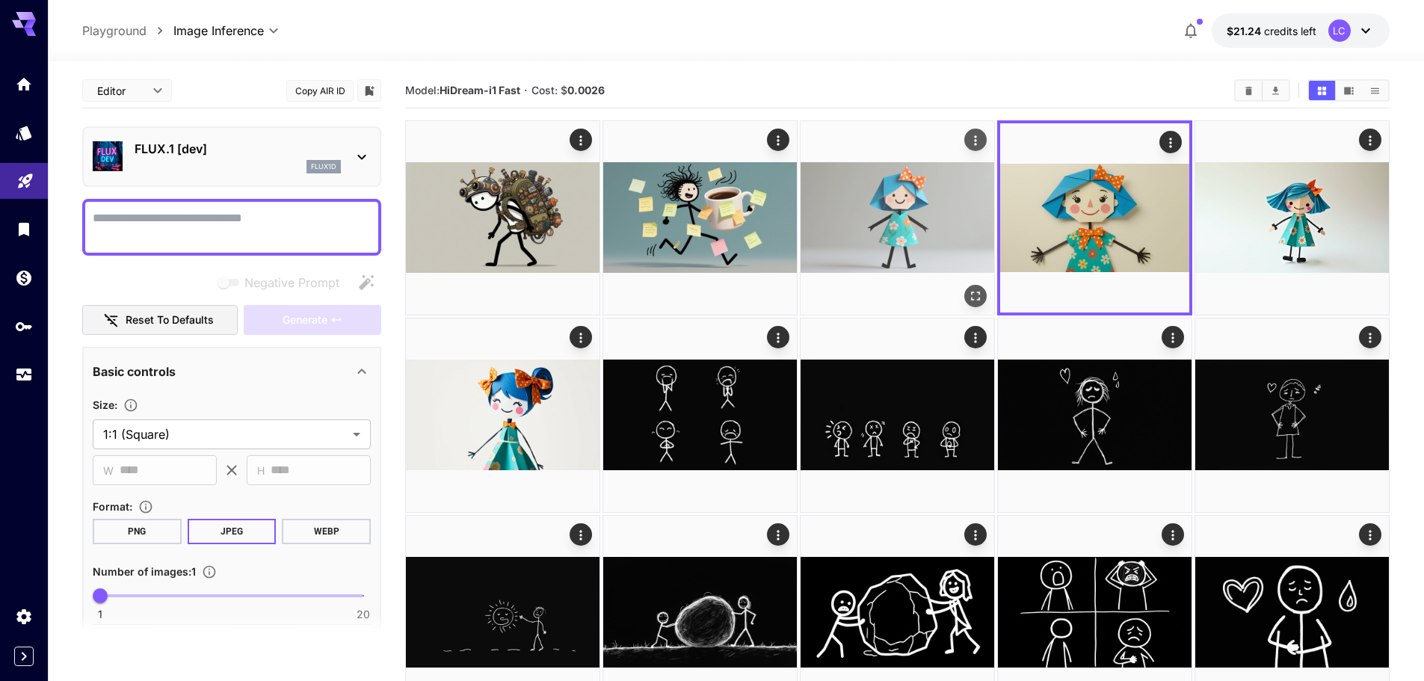
click at [922, 229] on img at bounding box center [898, 218] width 194 height 194
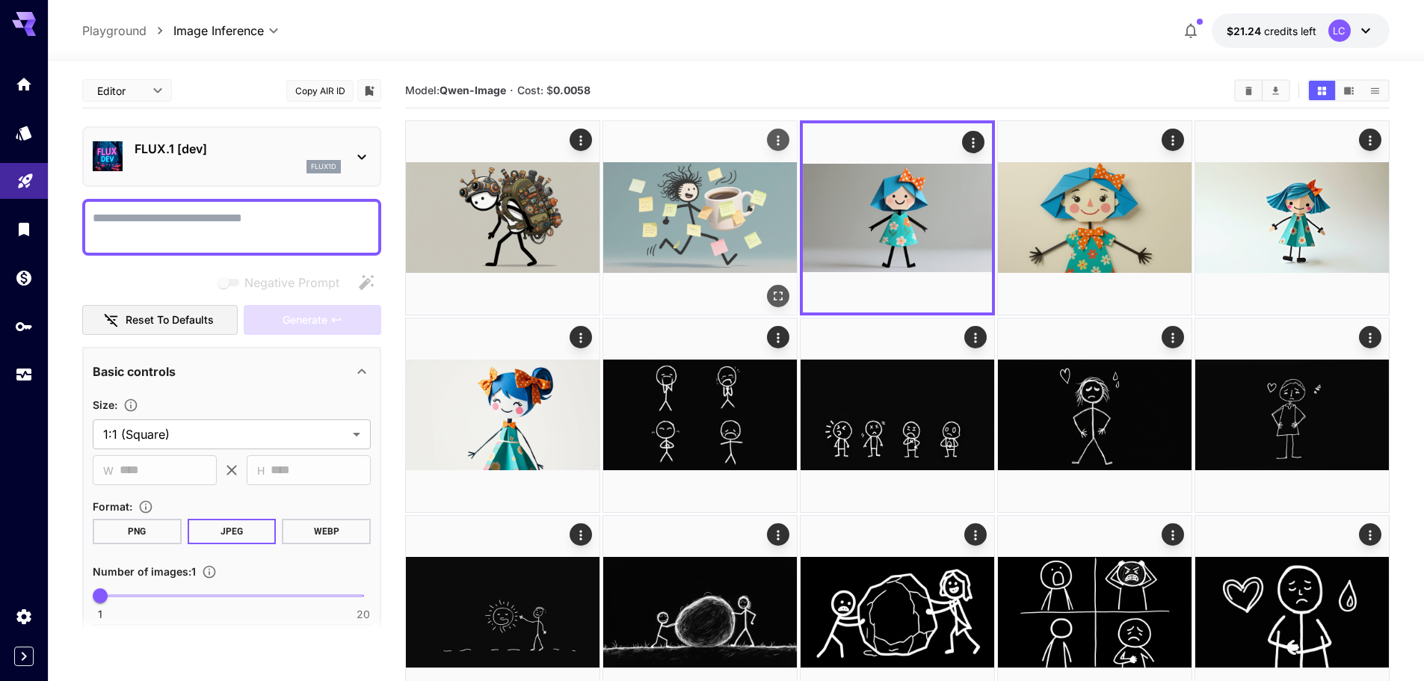
click at [703, 221] on img at bounding box center [700, 218] width 194 height 194
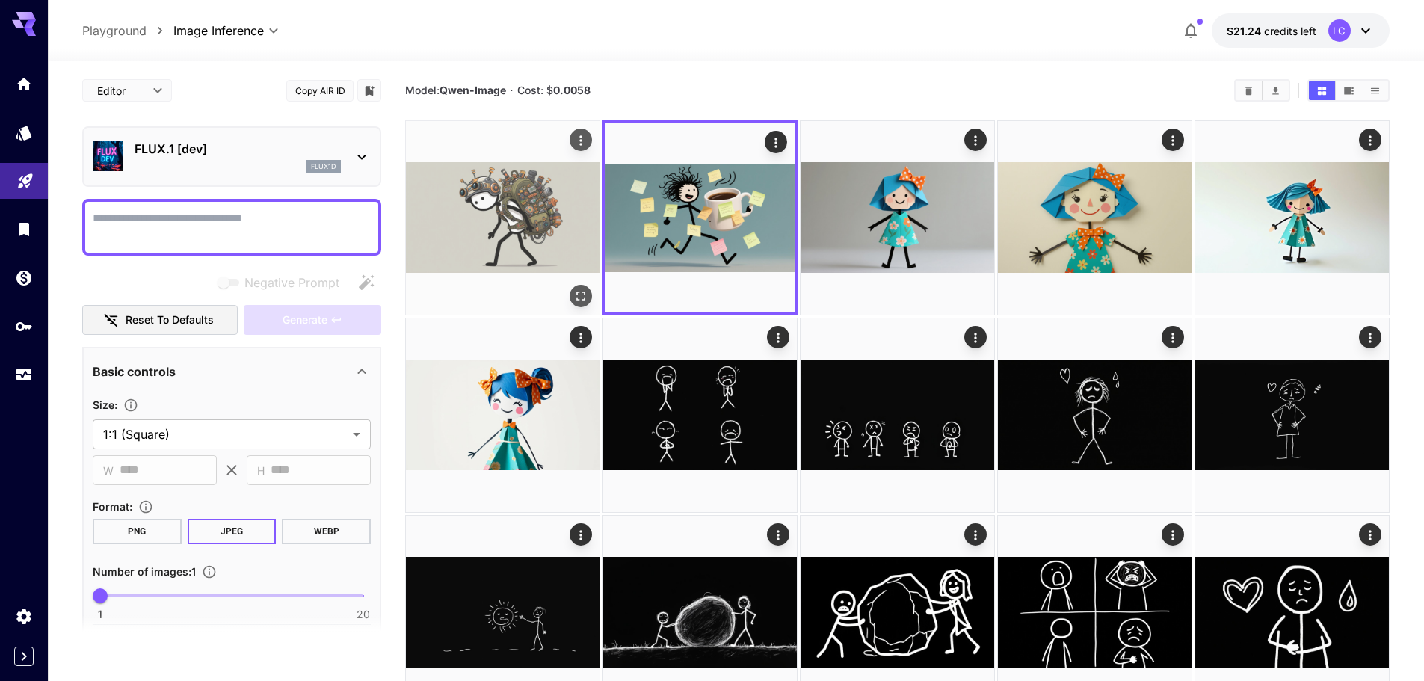
click at [508, 219] on img at bounding box center [503, 218] width 194 height 194
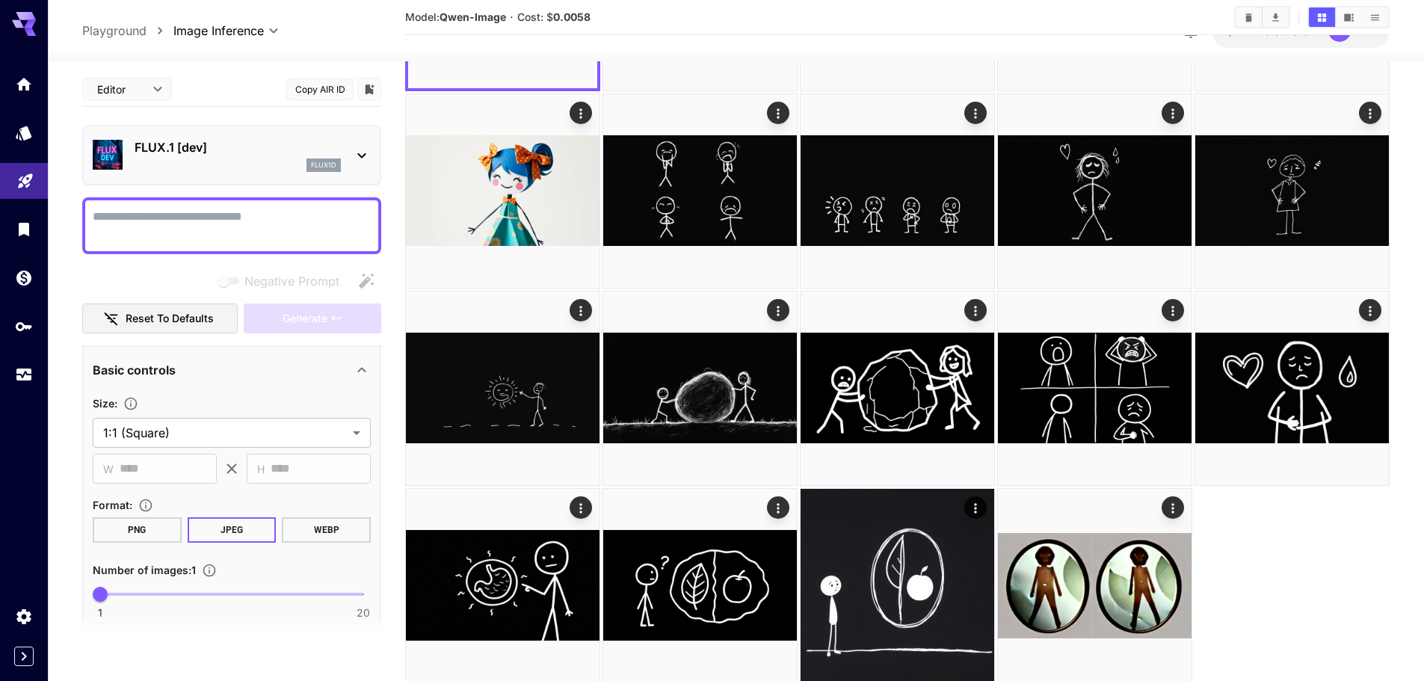
scroll to position [271, 0]
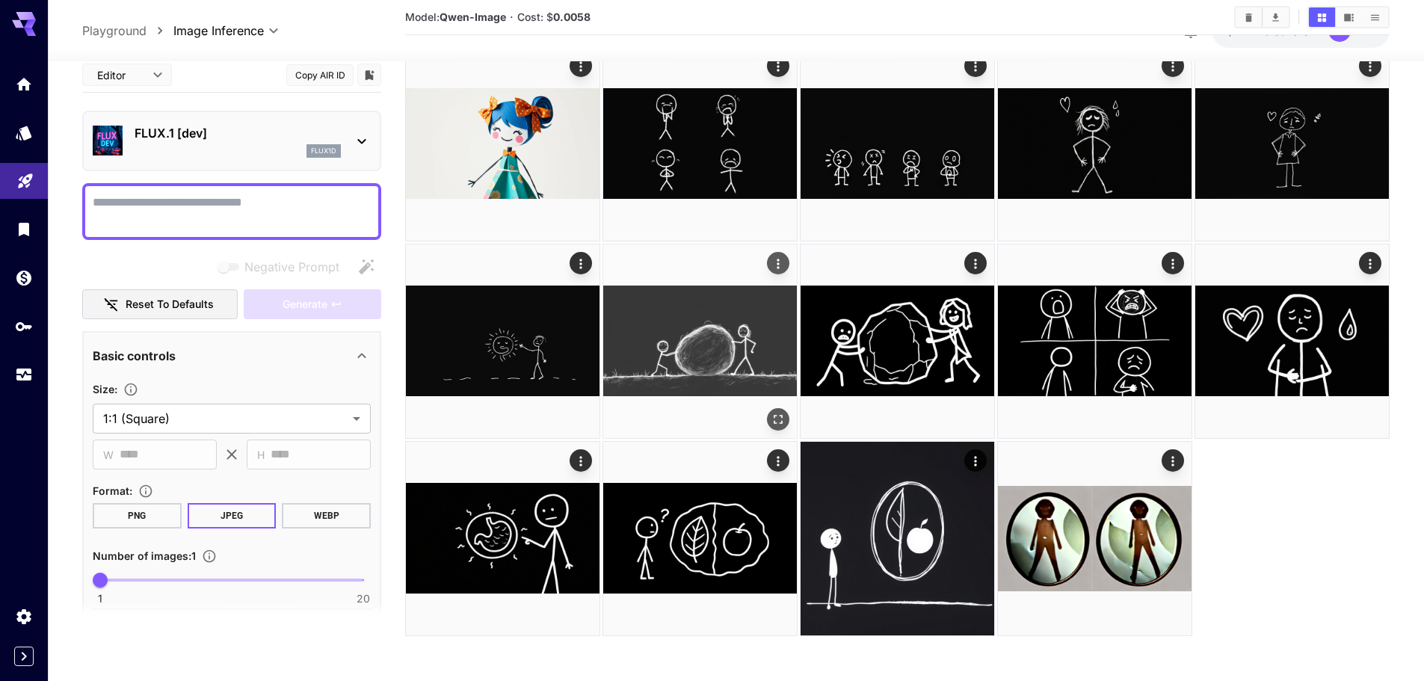
click at [709, 339] on img at bounding box center [700, 341] width 194 height 194
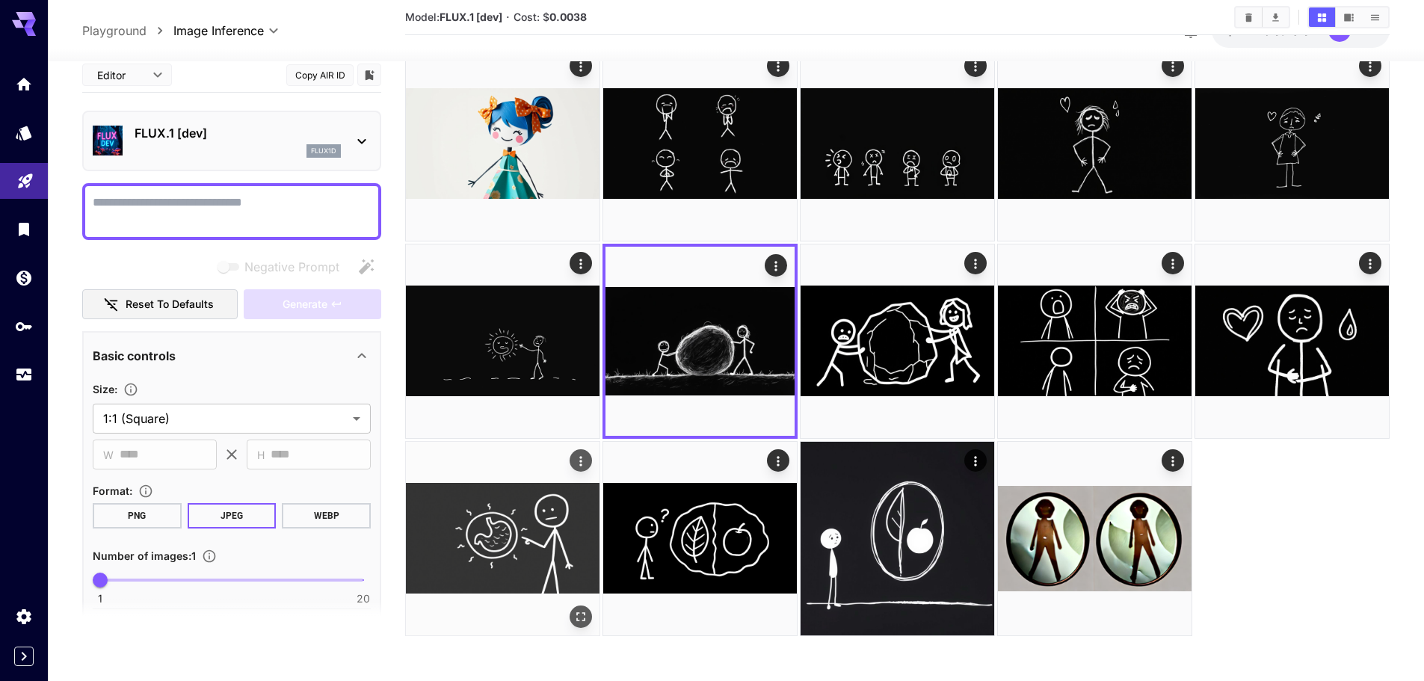
click at [548, 512] on img at bounding box center [503, 539] width 194 height 194
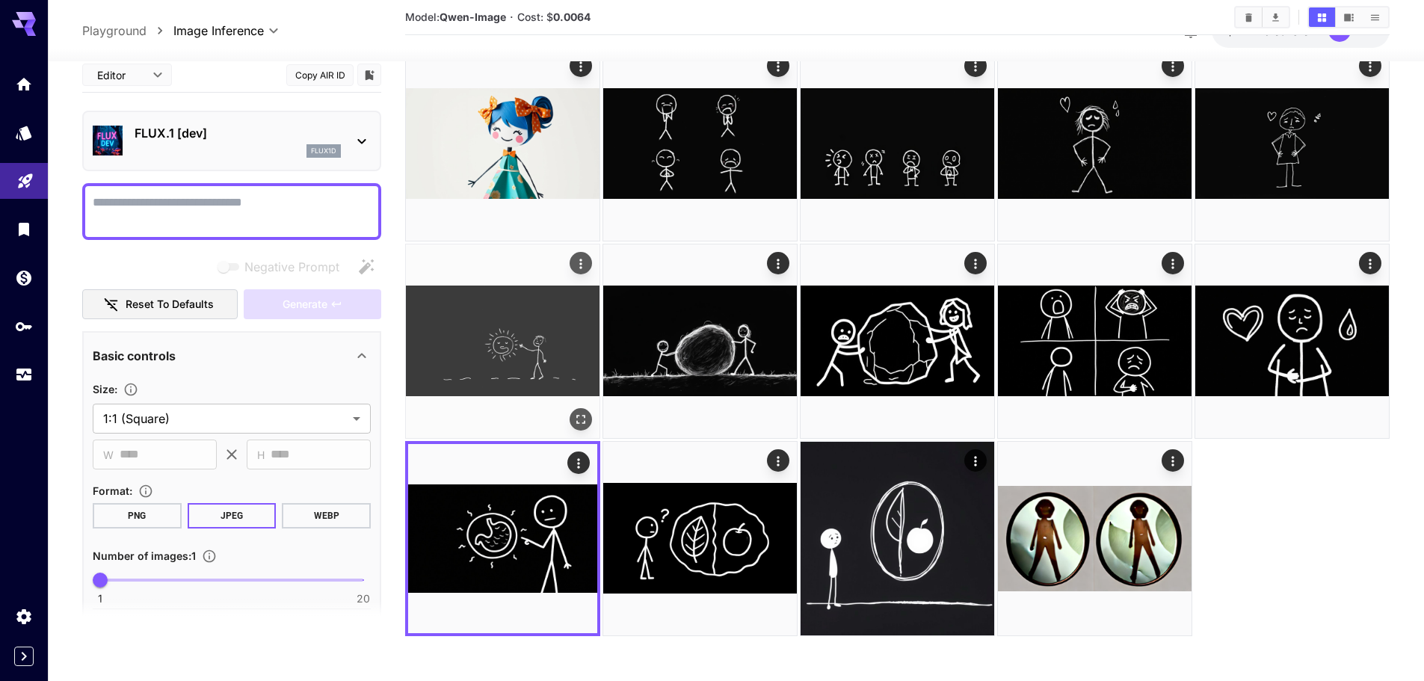
click at [526, 352] on img at bounding box center [503, 341] width 194 height 194
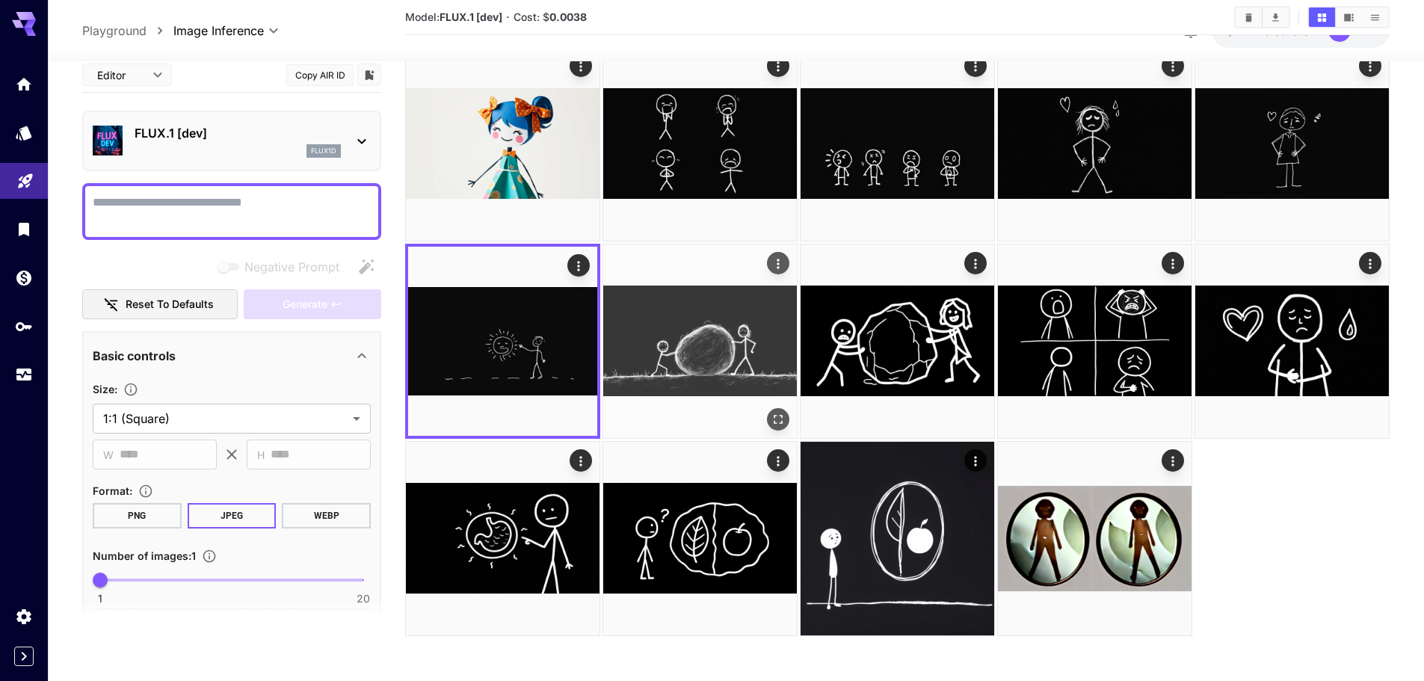
click at [757, 344] on img at bounding box center [700, 341] width 194 height 194
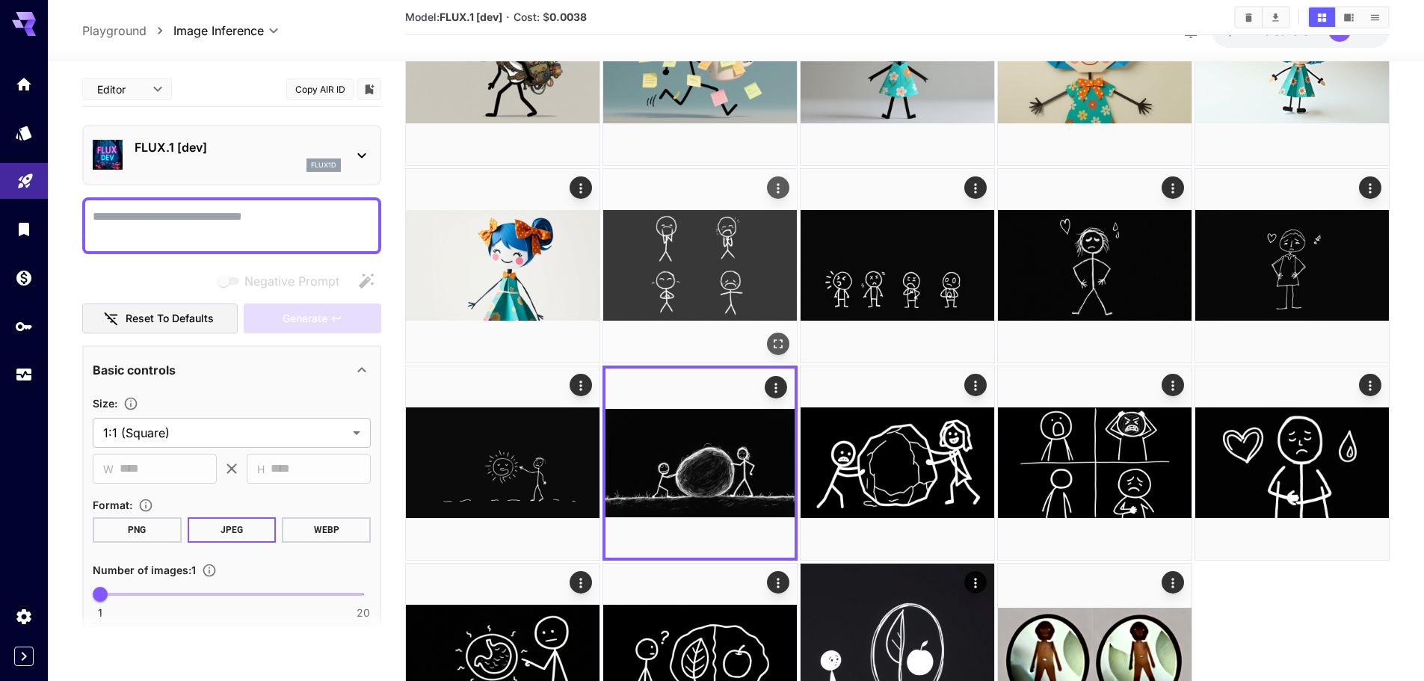
scroll to position [0, 0]
